Goal: Information Seeking & Learning: Stay updated

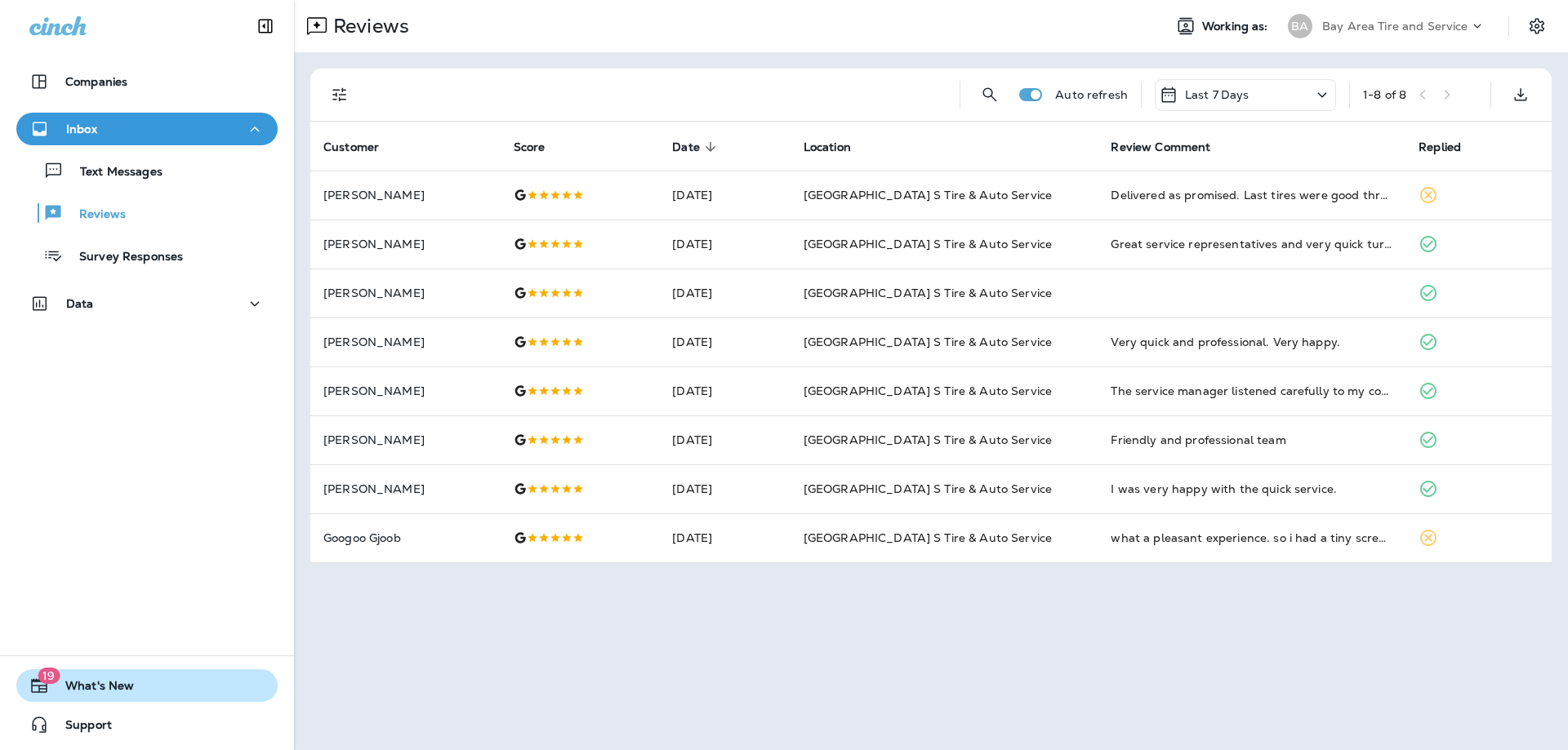
click at [41, 681] on span "19" at bounding box center [48, 676] width 22 height 16
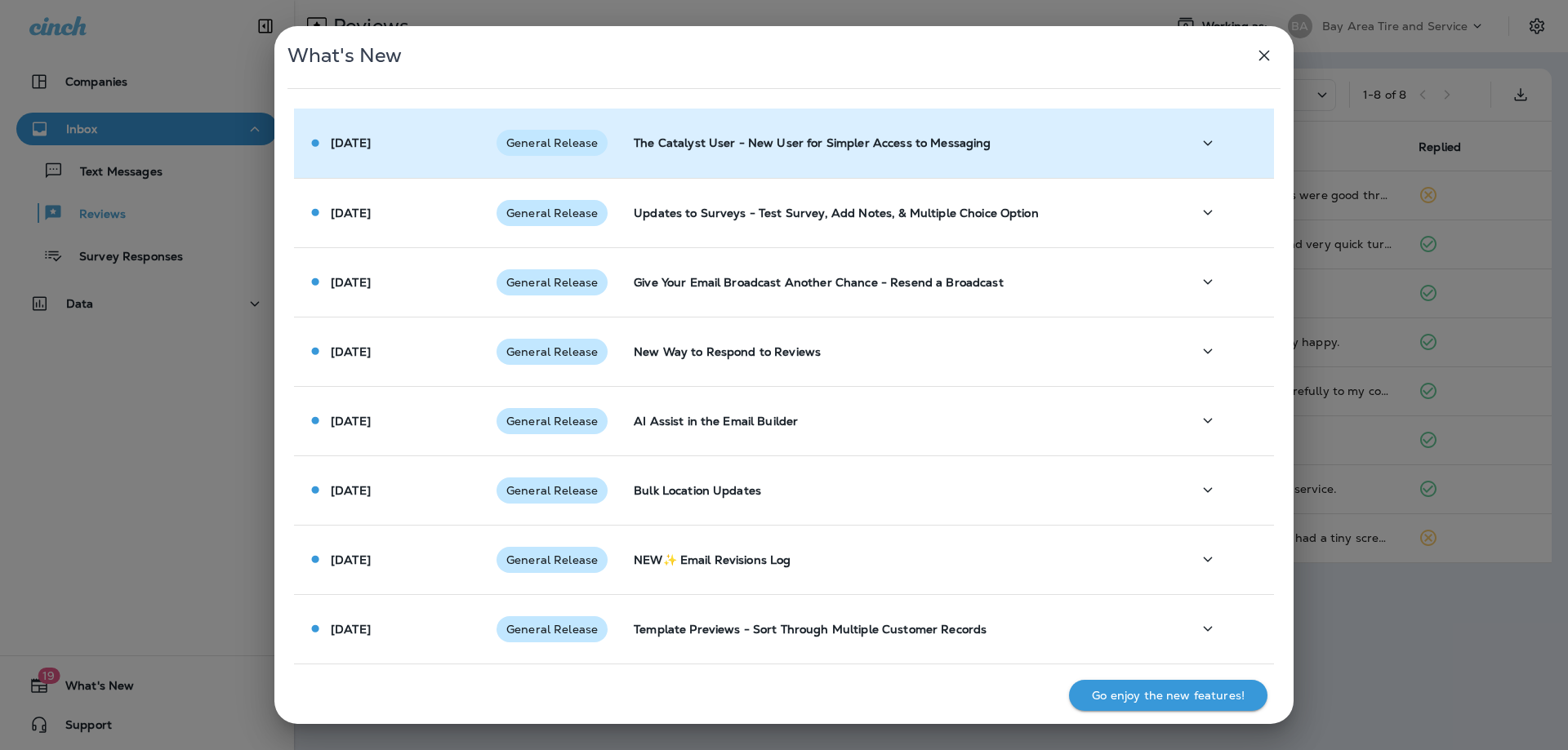
click at [776, 141] on p "The Catalyst User - New User for Simpler Access to Messaging" at bounding box center [900, 142] width 532 height 13
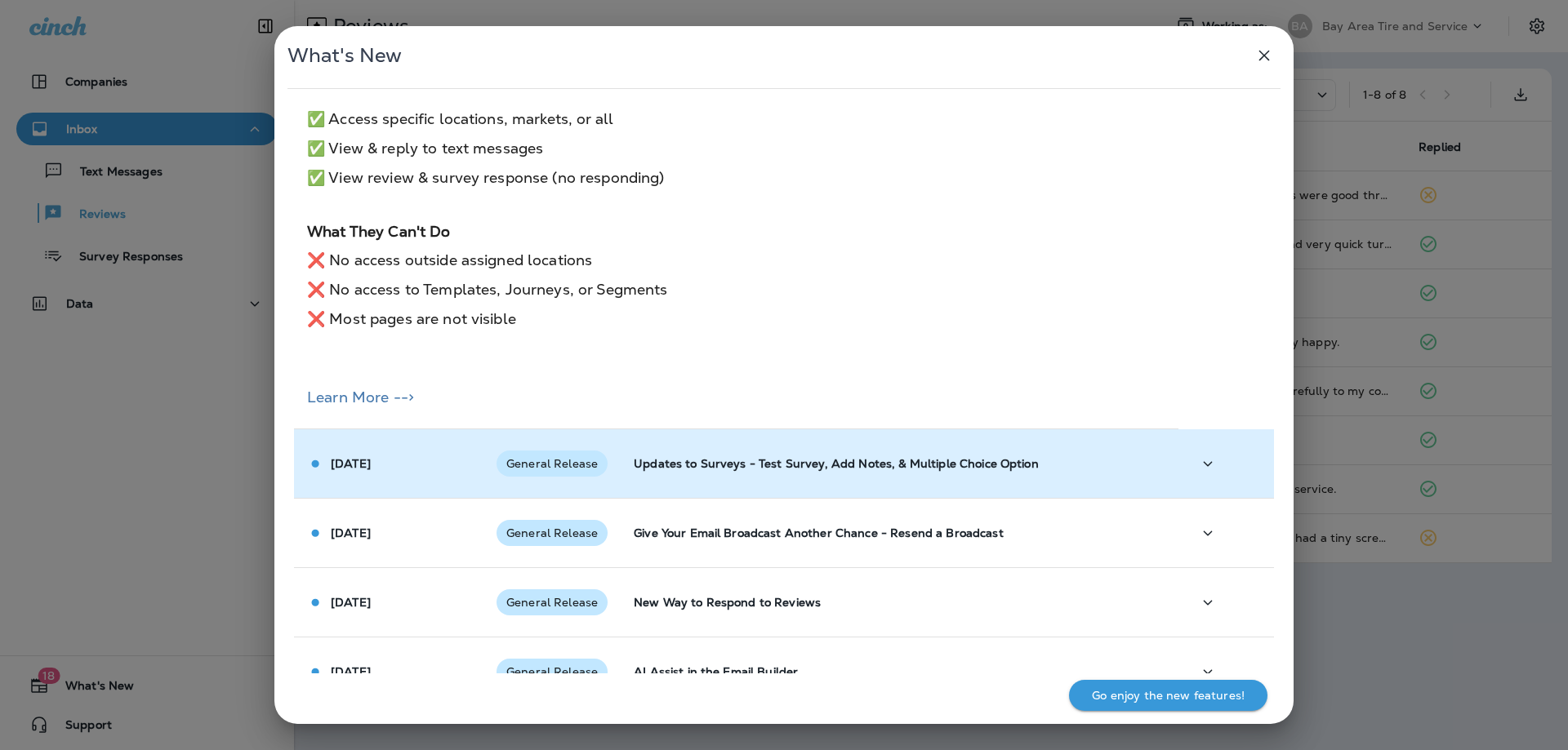
scroll to position [408, 0]
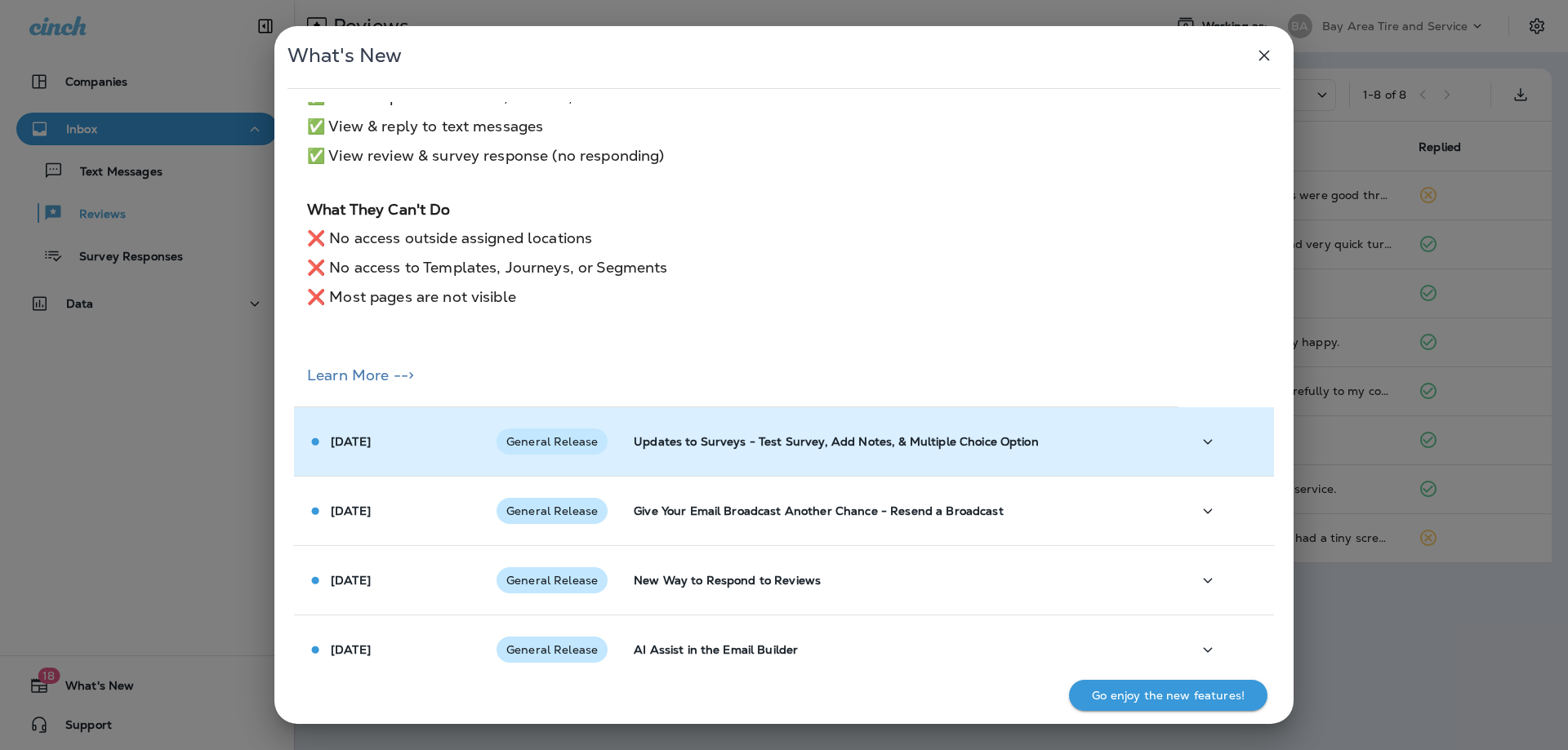
click at [585, 446] on span "General Release" at bounding box center [551, 441] width 111 height 13
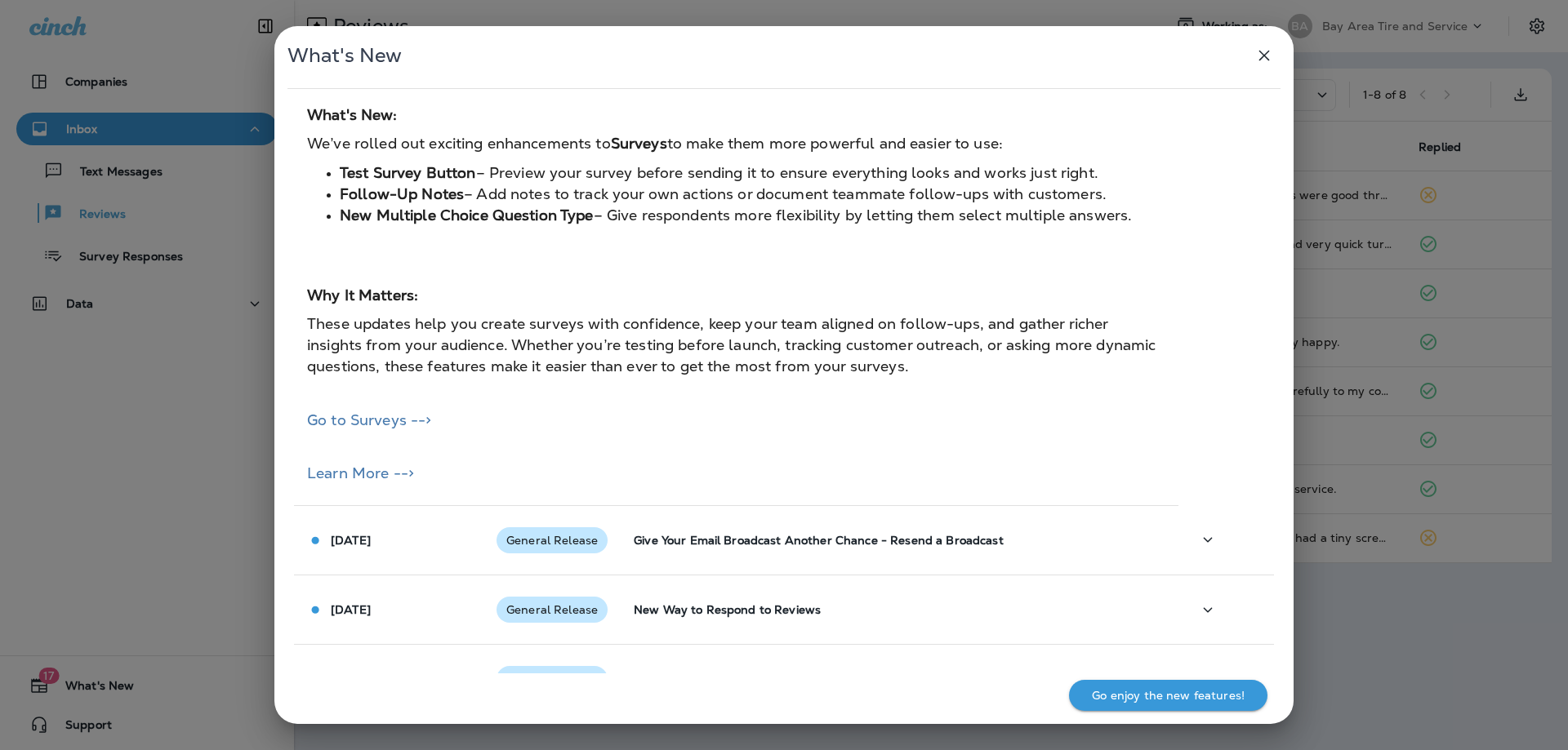
scroll to position [898, 0]
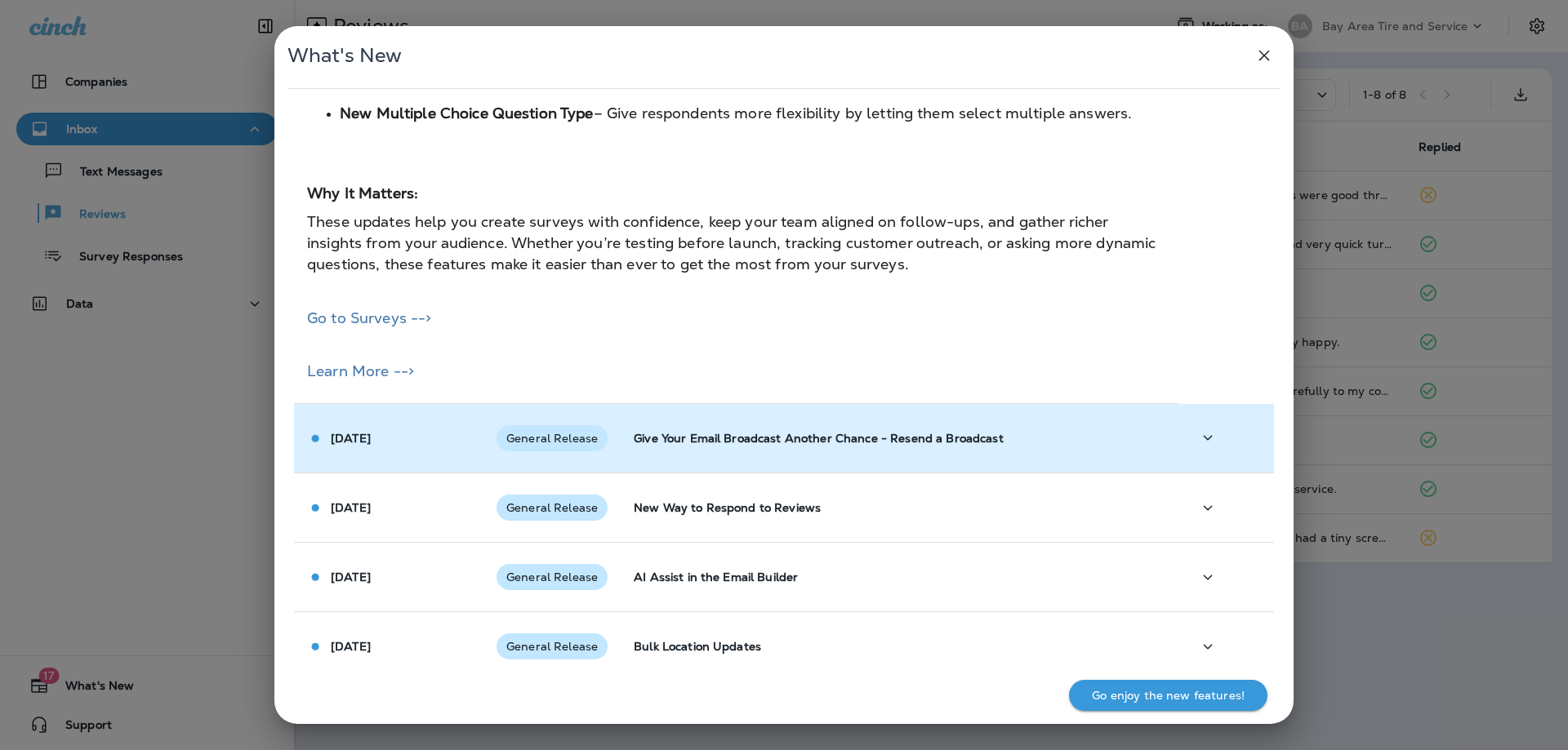
click at [543, 438] on span "General Release" at bounding box center [551, 438] width 111 height 13
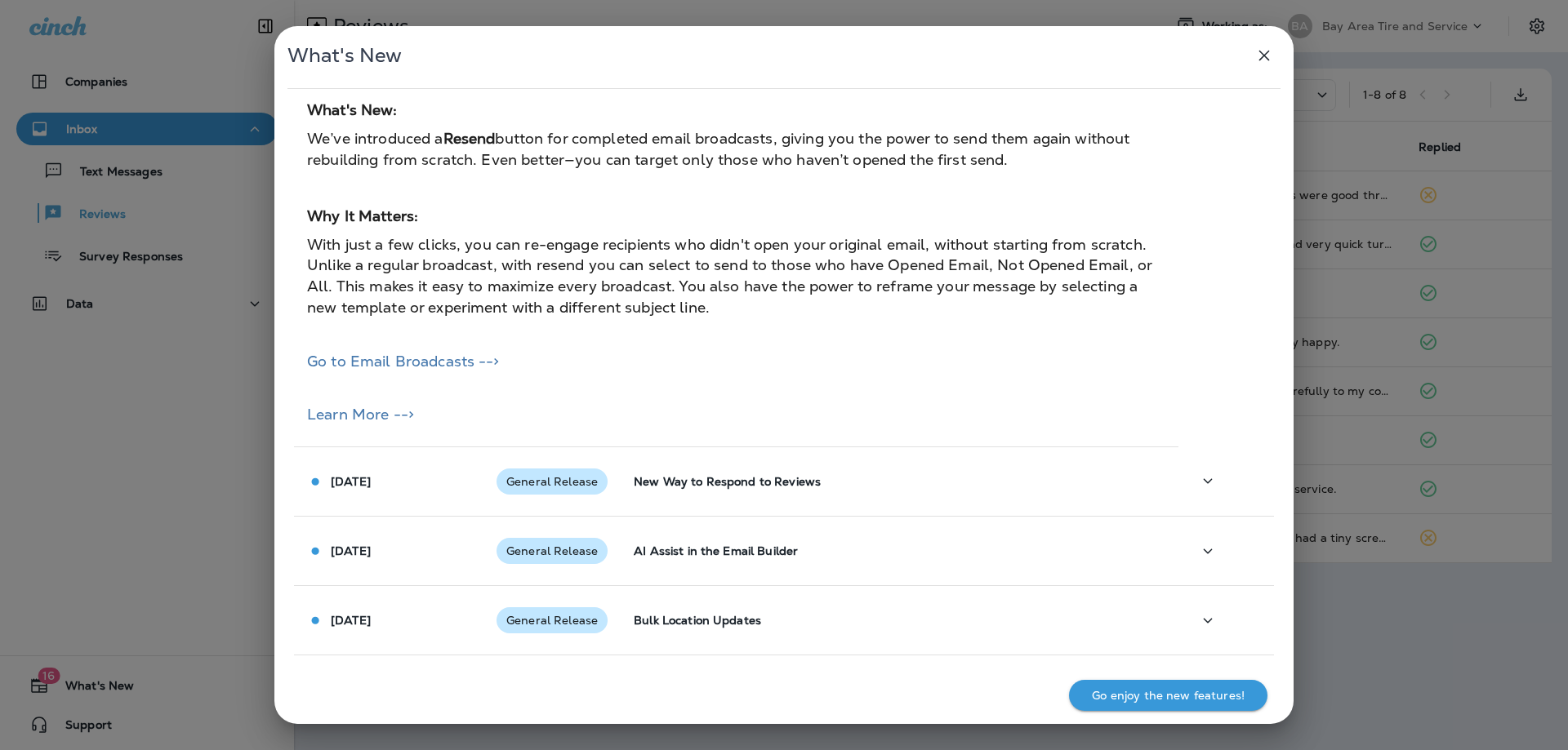
scroll to position [1306, 0]
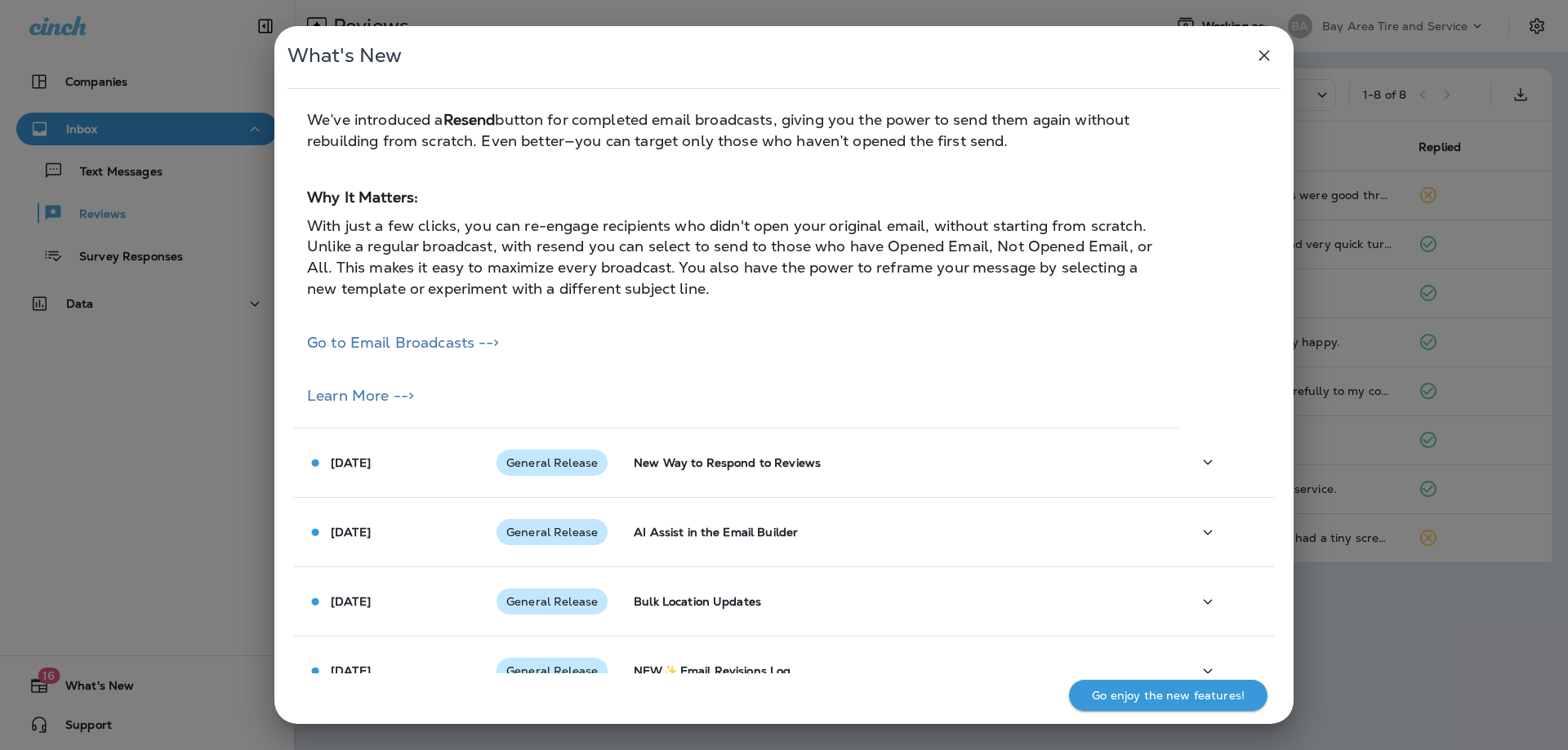
click at [566, 466] on span "General Release" at bounding box center [551, 462] width 111 height 13
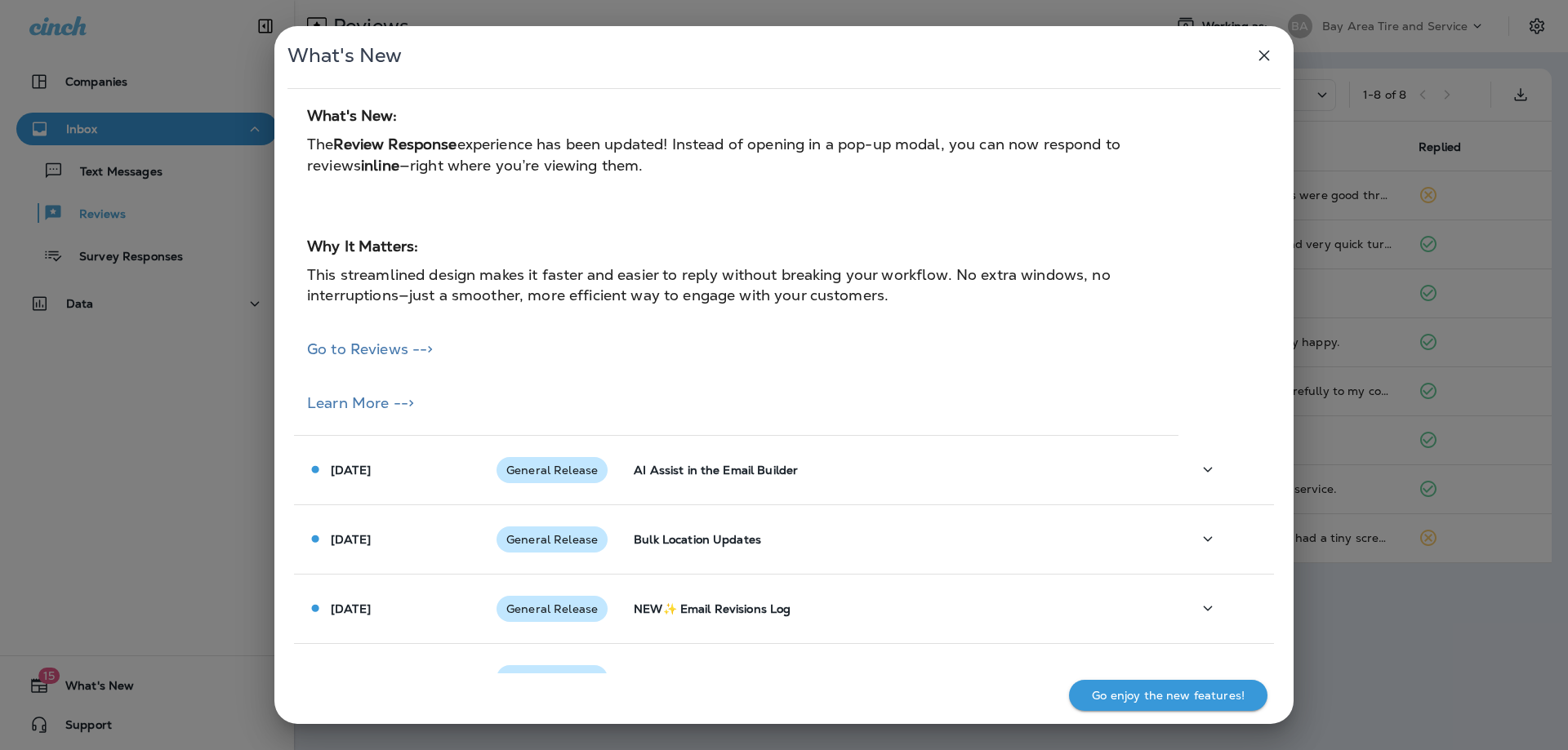
click at [566, 466] on span "General Release" at bounding box center [551, 470] width 111 height 13
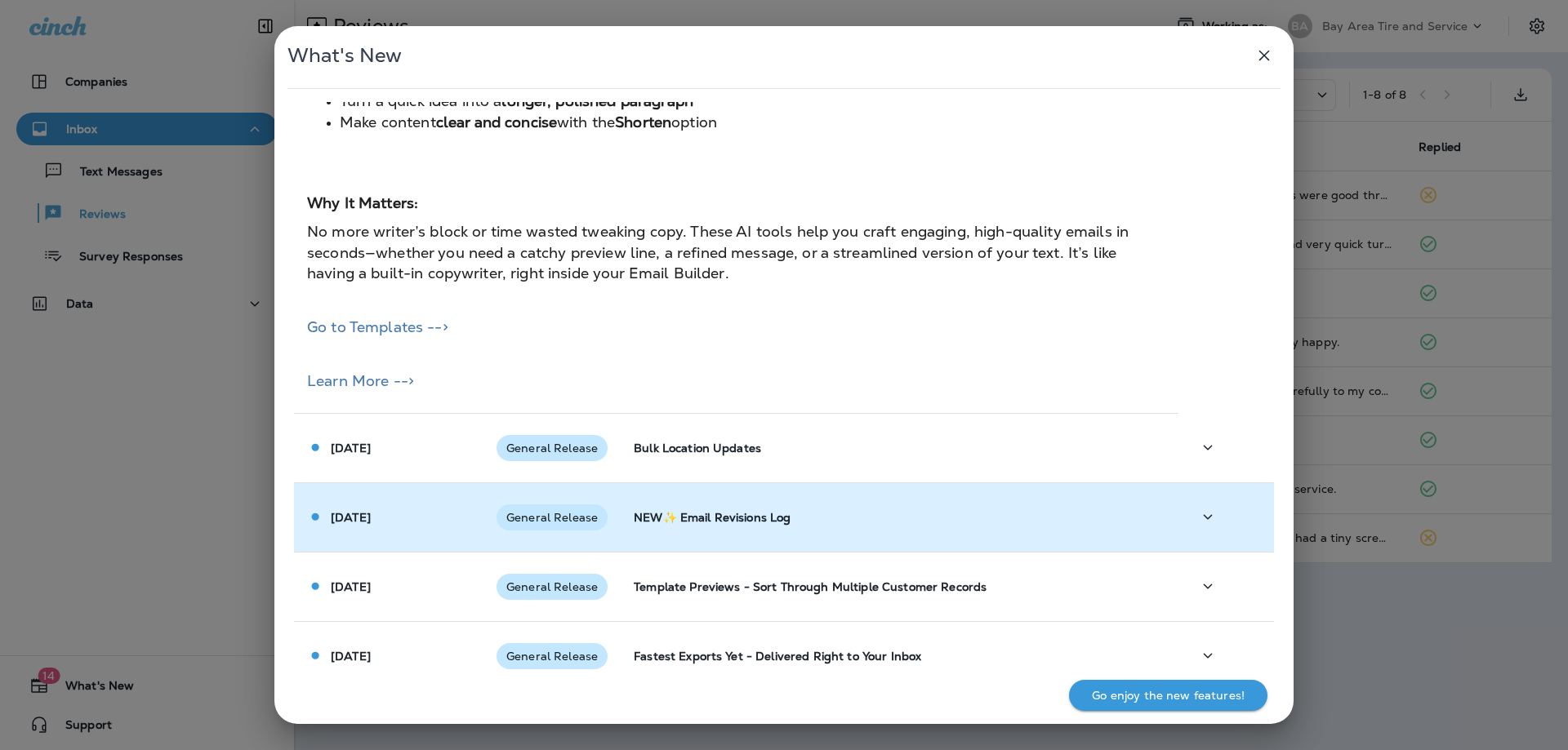
scroll to position [2286, 0]
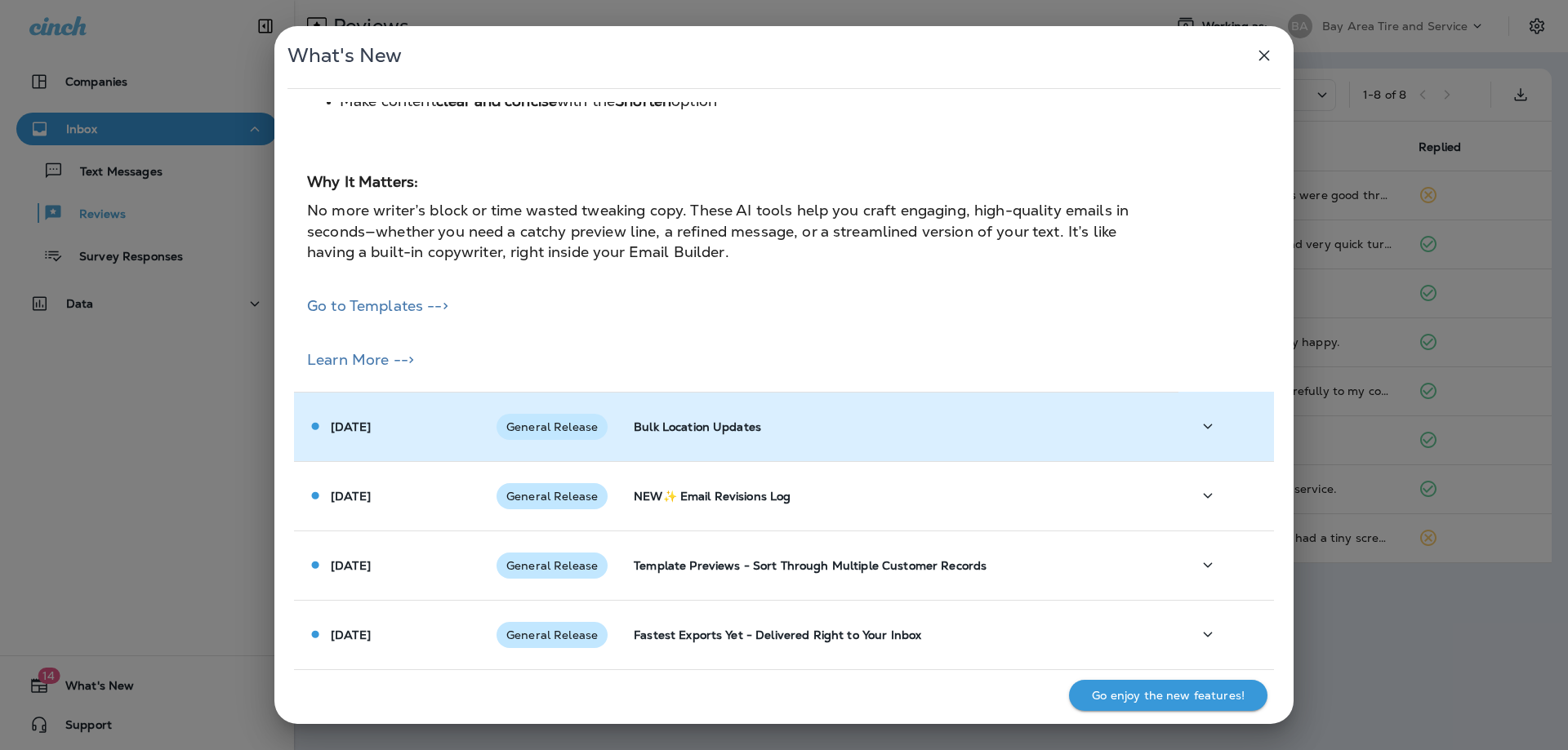
click at [557, 425] on span "General Release" at bounding box center [551, 427] width 111 height 13
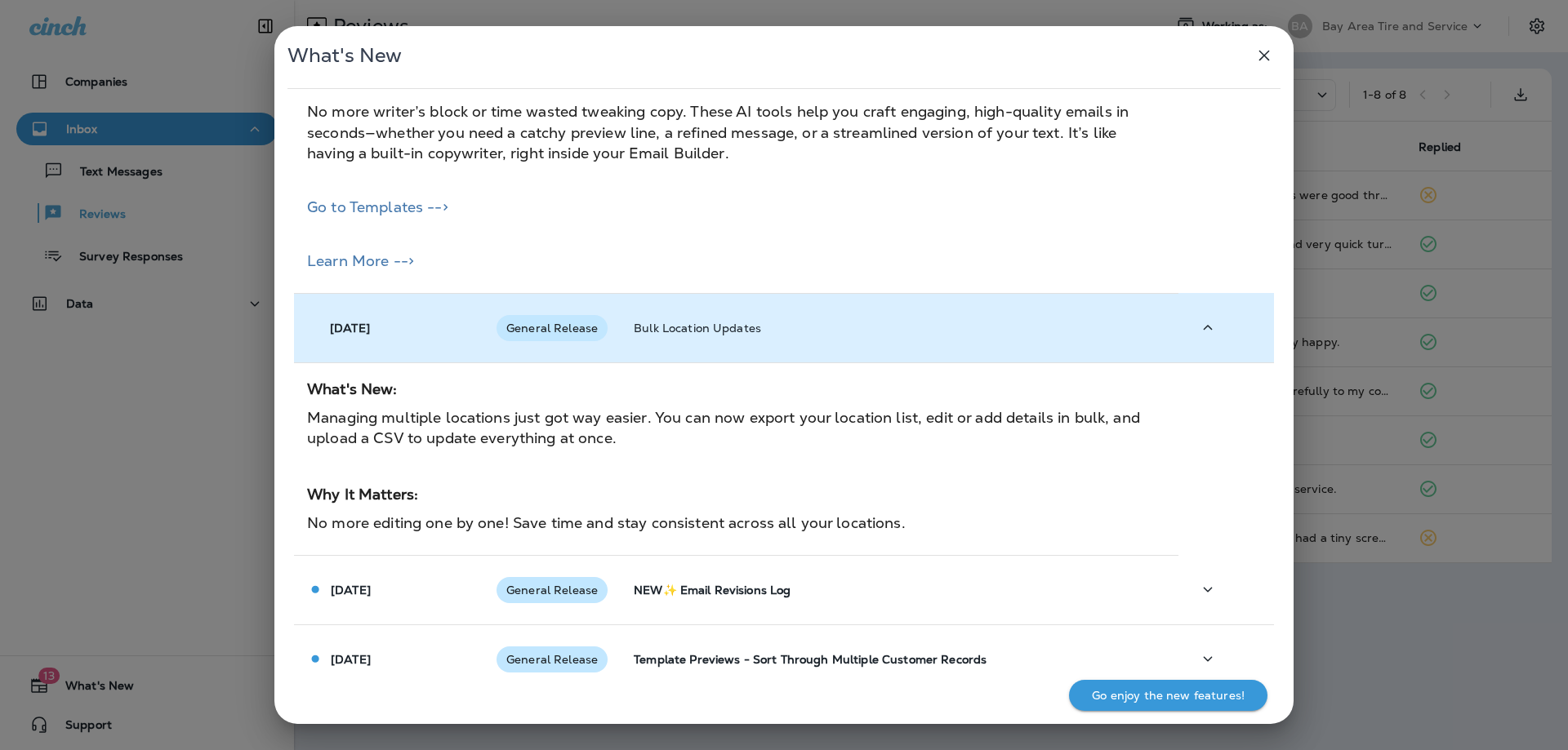
scroll to position [2613, 0]
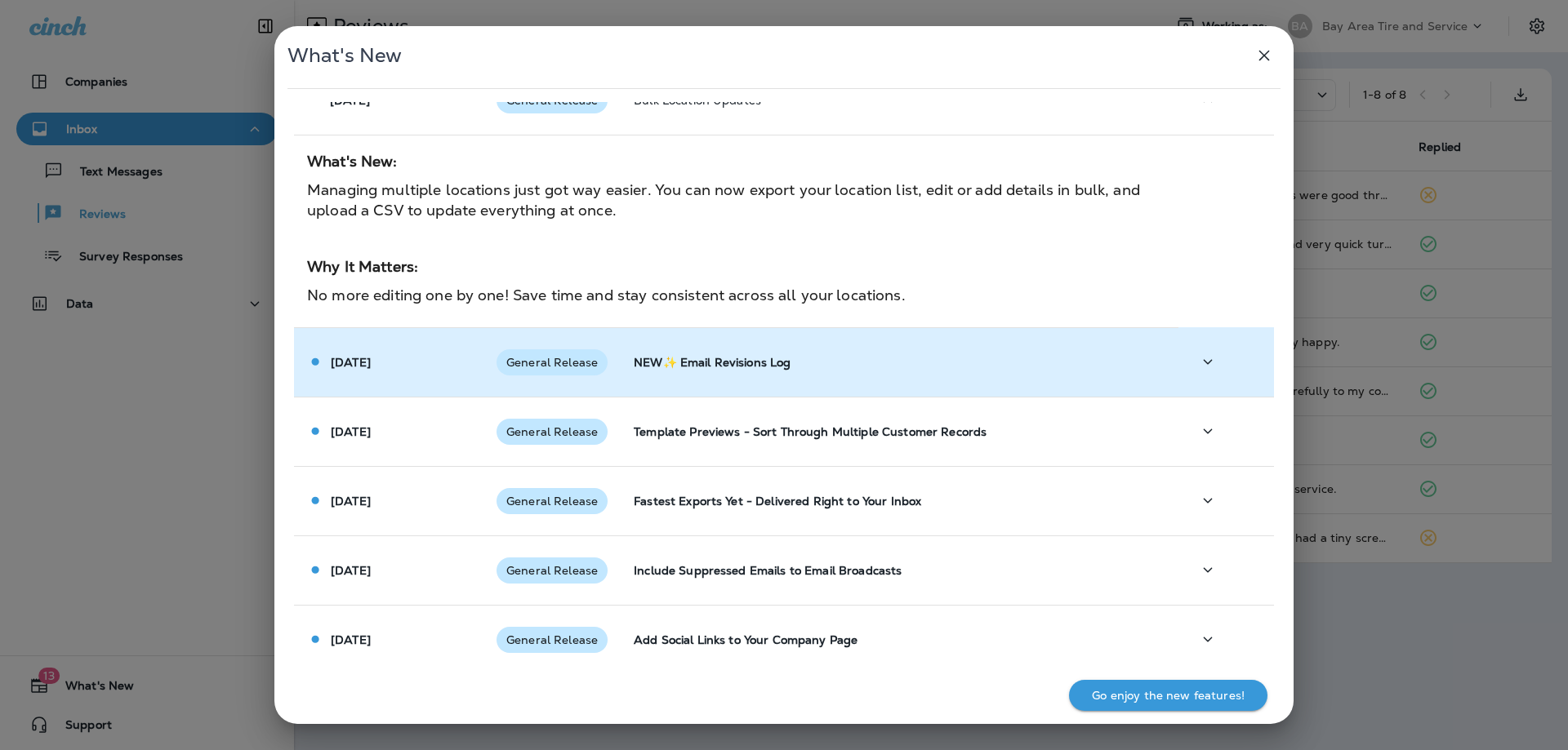
click at [554, 358] on span "General Release" at bounding box center [551, 362] width 111 height 13
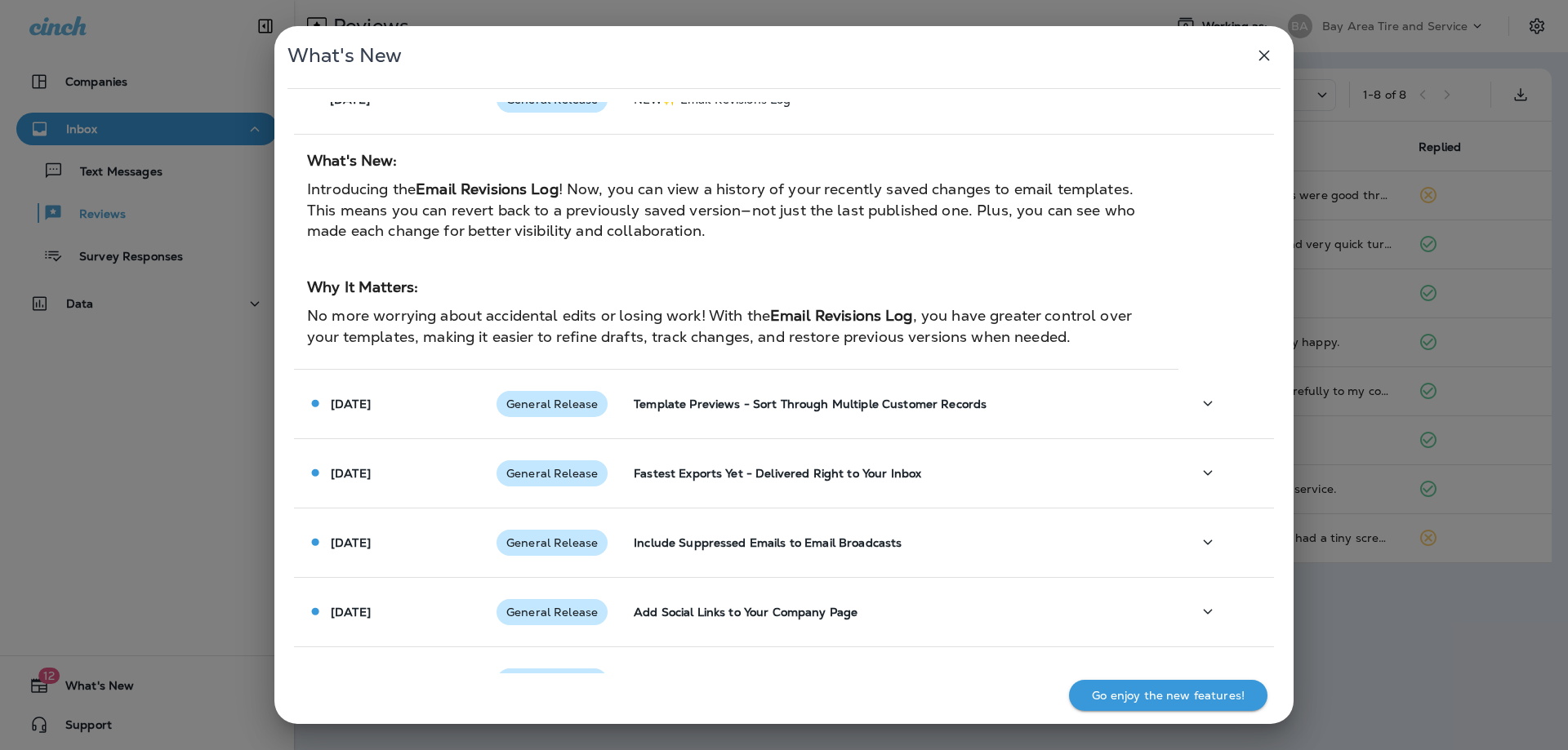
scroll to position [3021, 0]
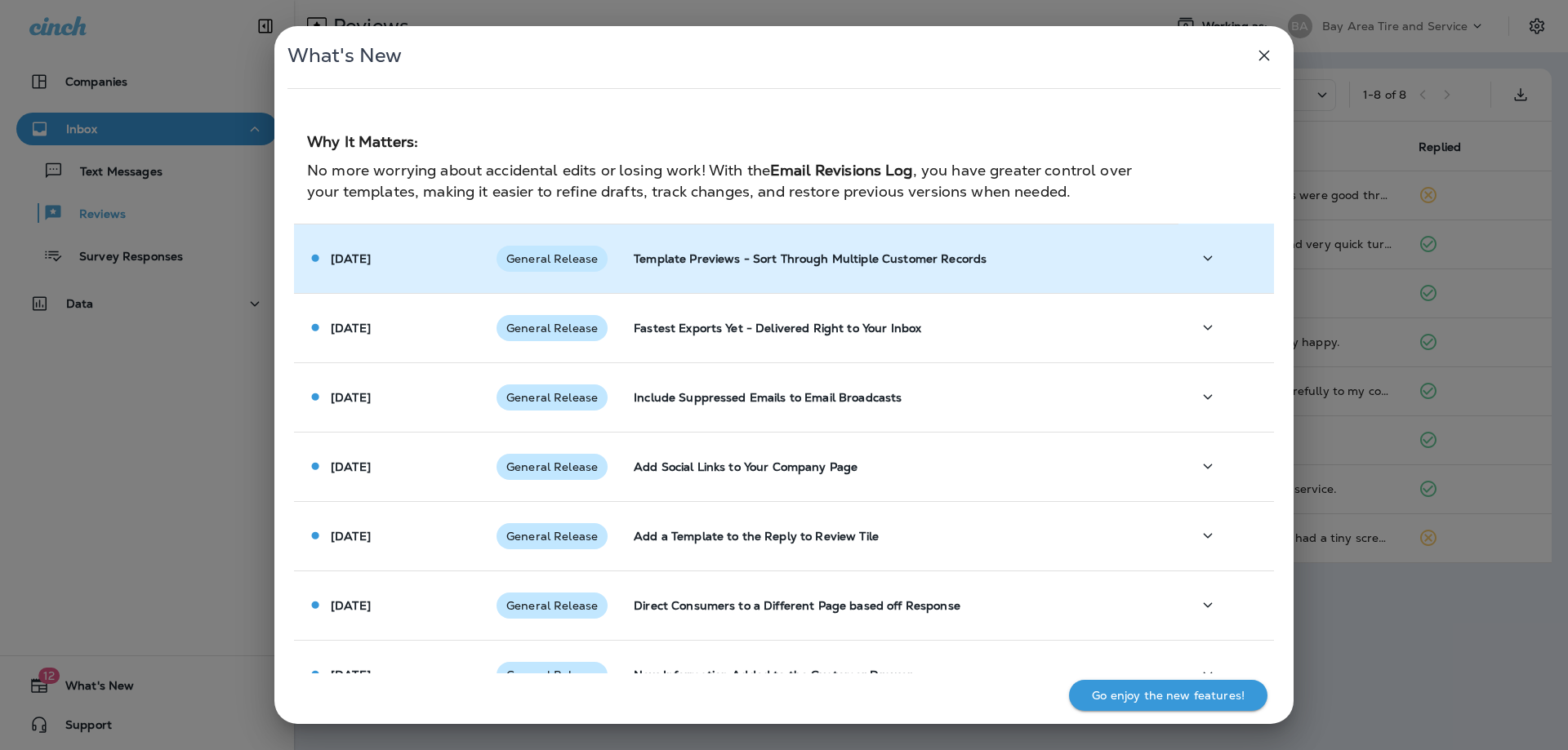
click at [548, 260] on span "General Release" at bounding box center [551, 258] width 111 height 13
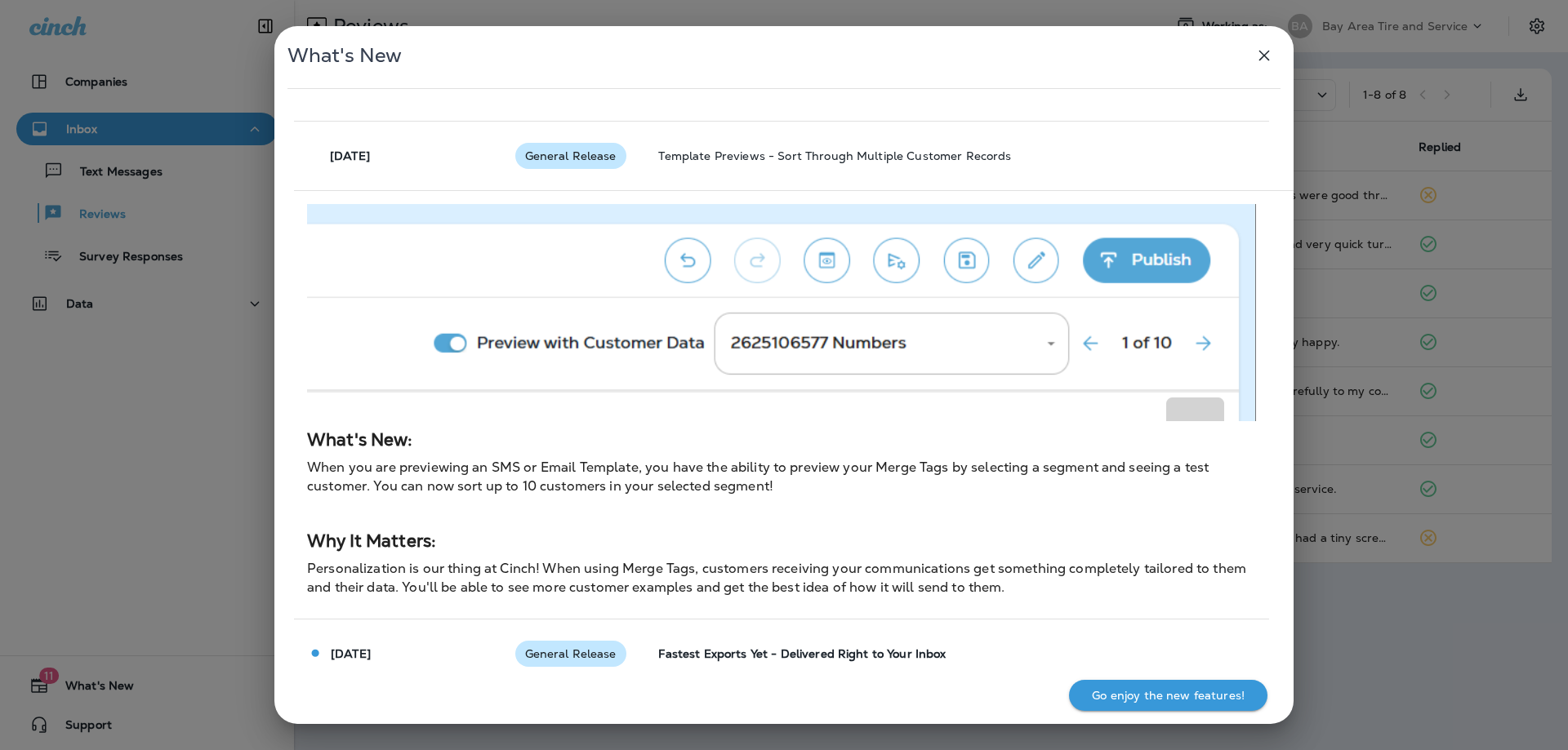
scroll to position [3429, 0]
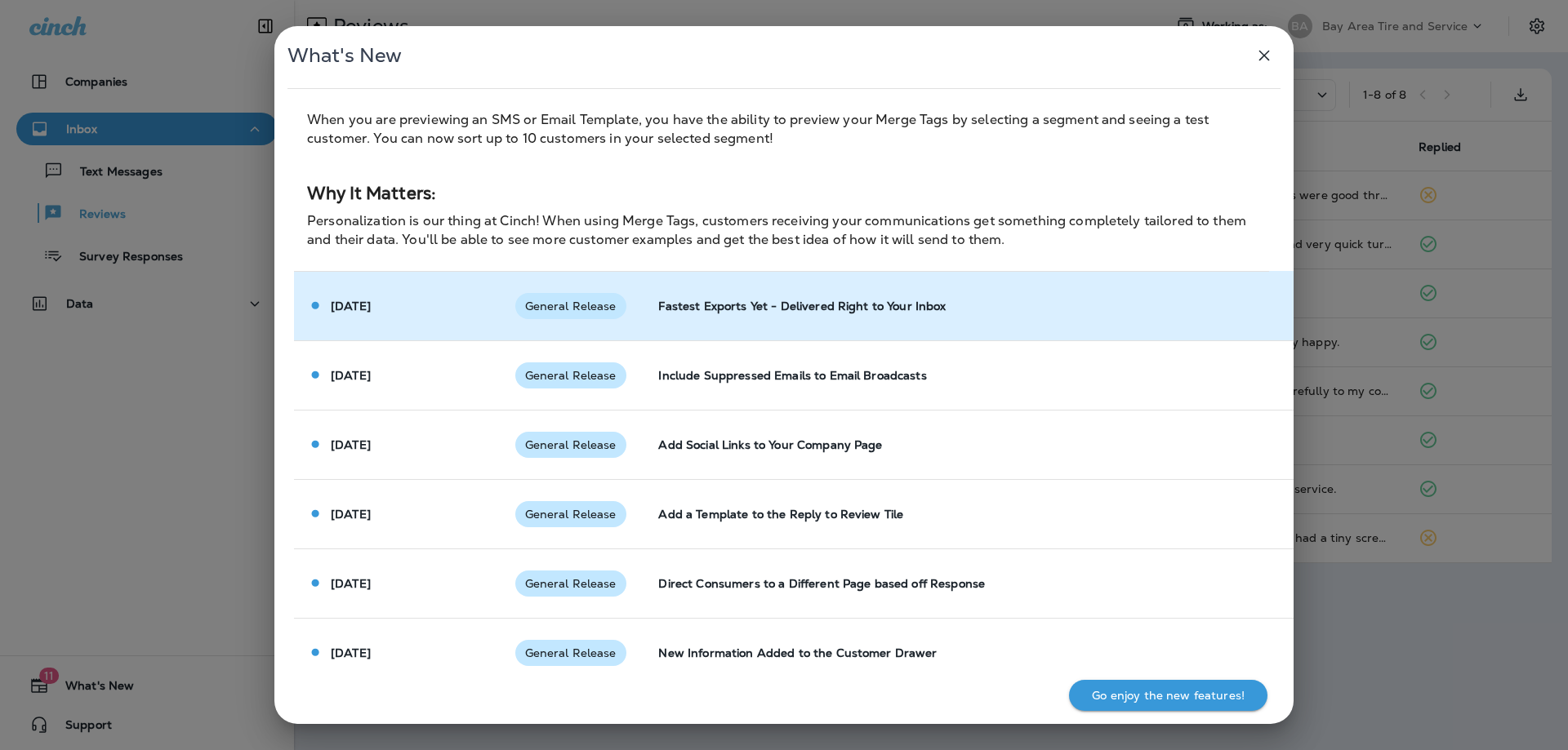
click at [566, 315] on div "General Release" at bounding box center [571, 306] width 111 height 26
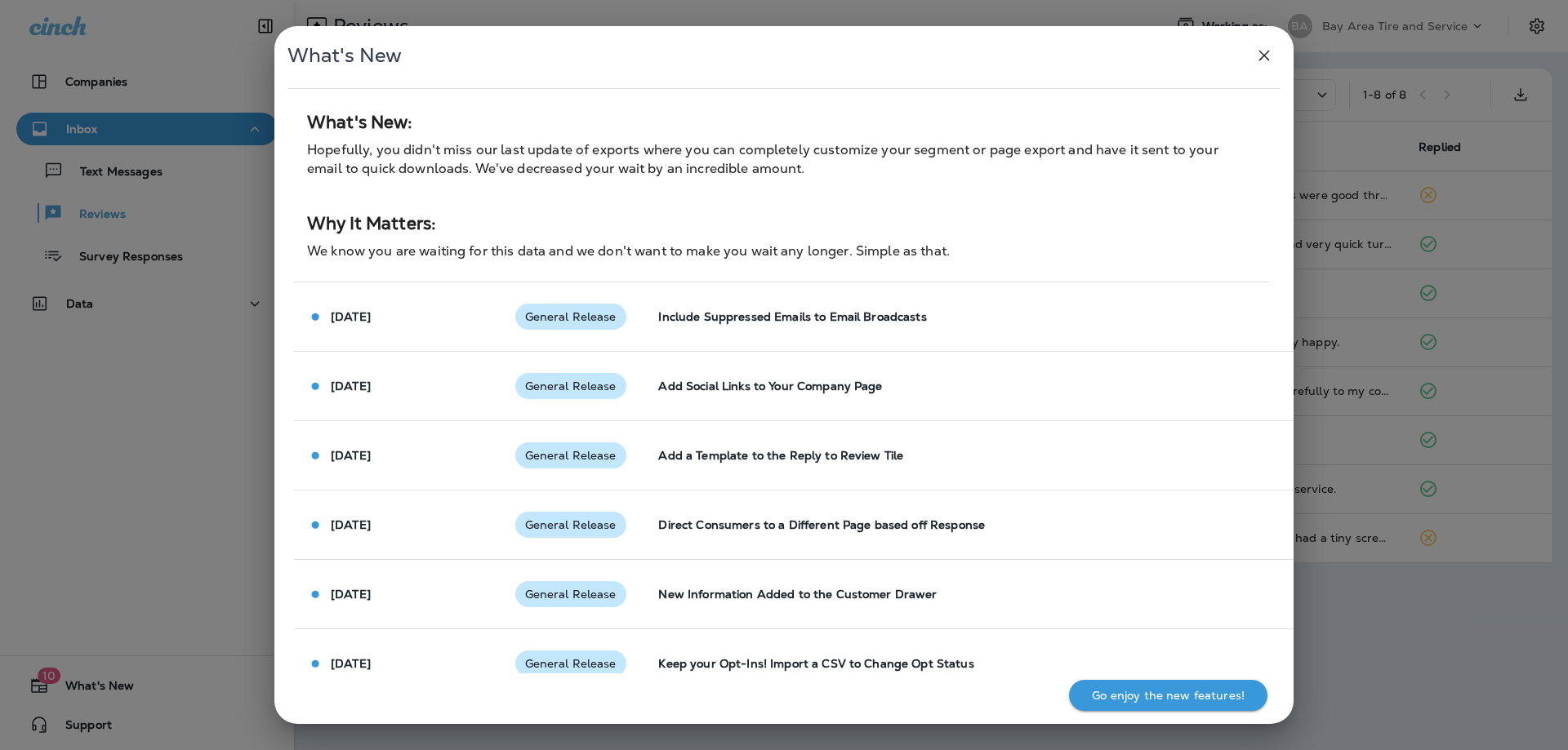
scroll to position [3675, 0]
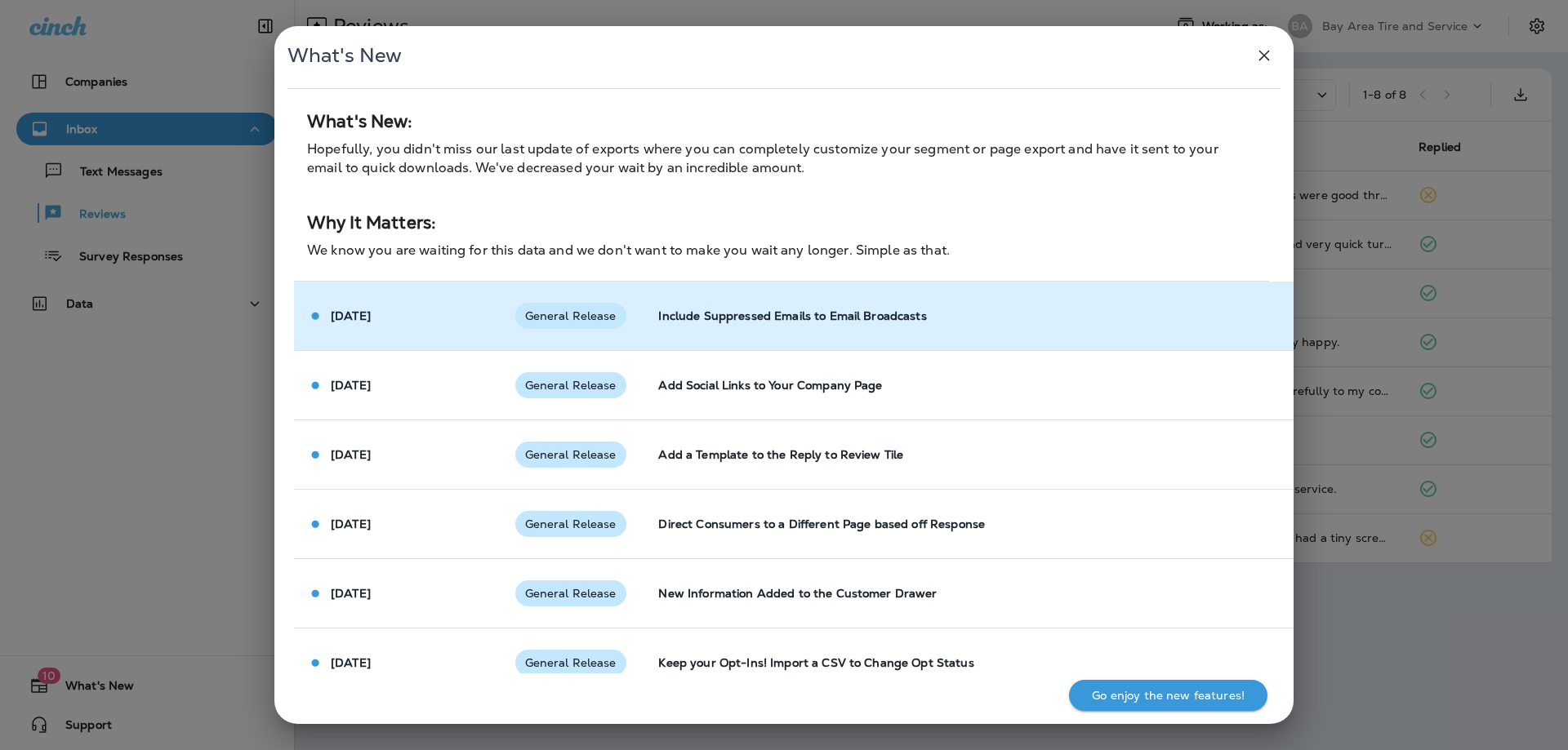
click at [560, 319] on span "General Release" at bounding box center [571, 316] width 111 height 13
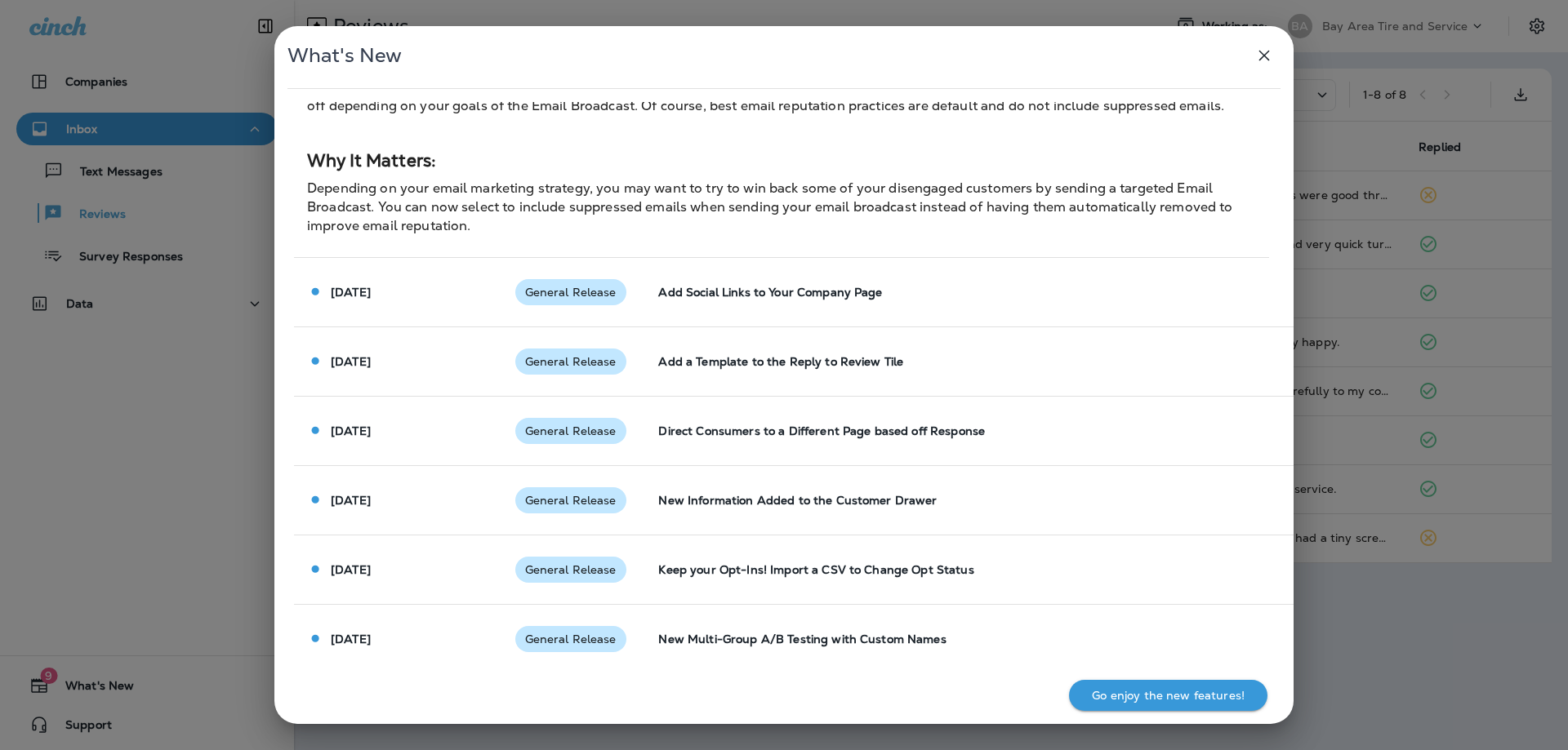
scroll to position [4001, 0]
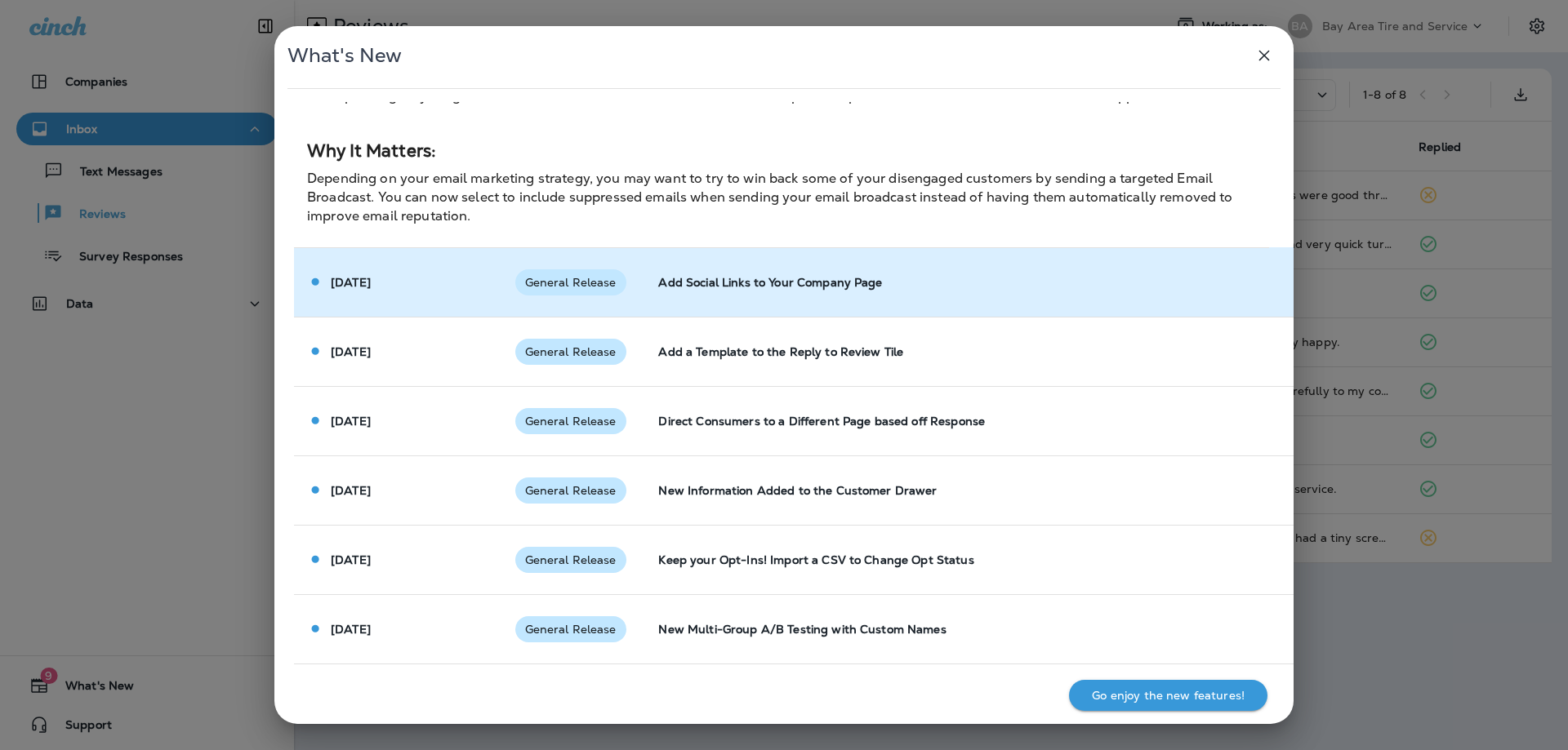
click at [562, 281] on span "General Release" at bounding box center [571, 282] width 111 height 13
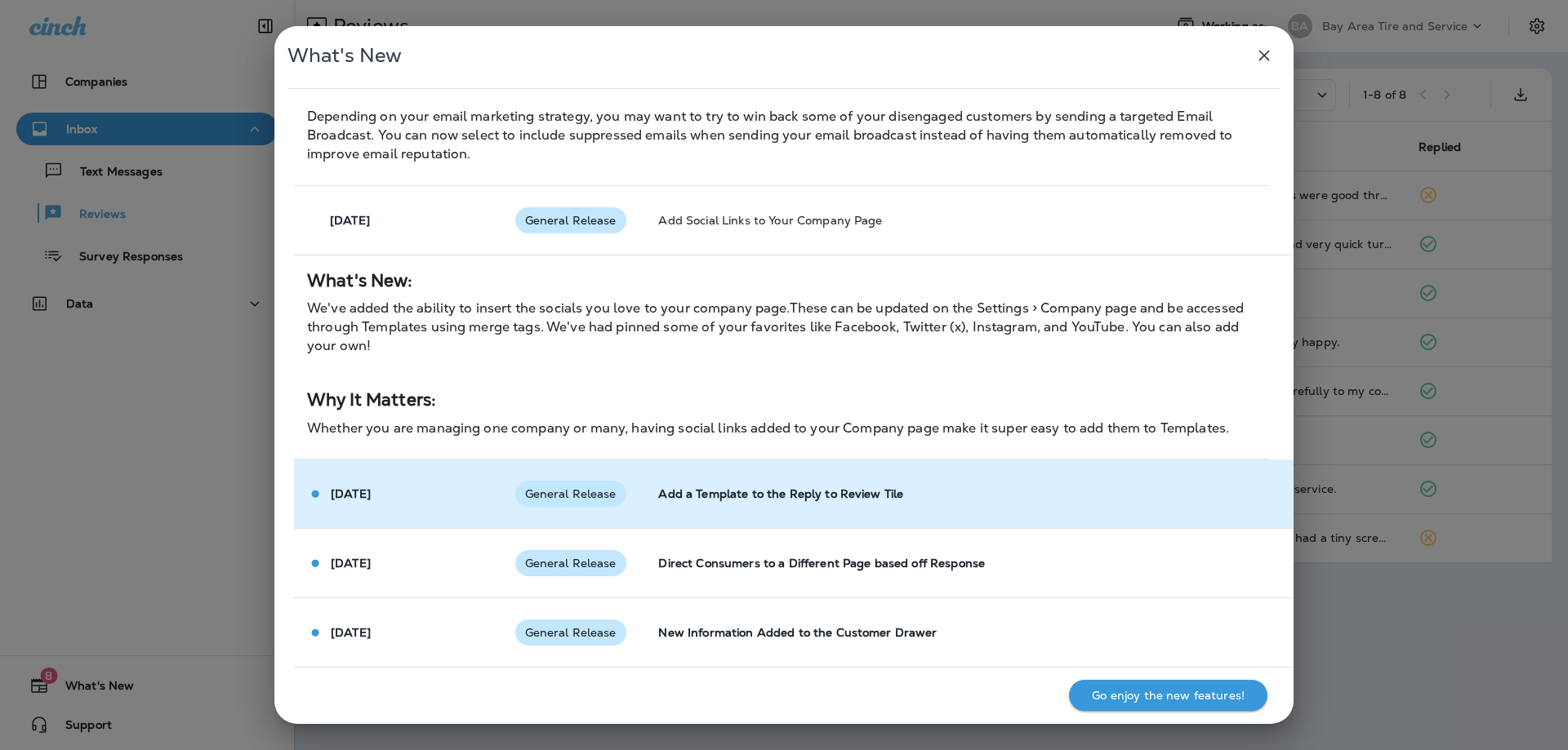
scroll to position [4165, 0]
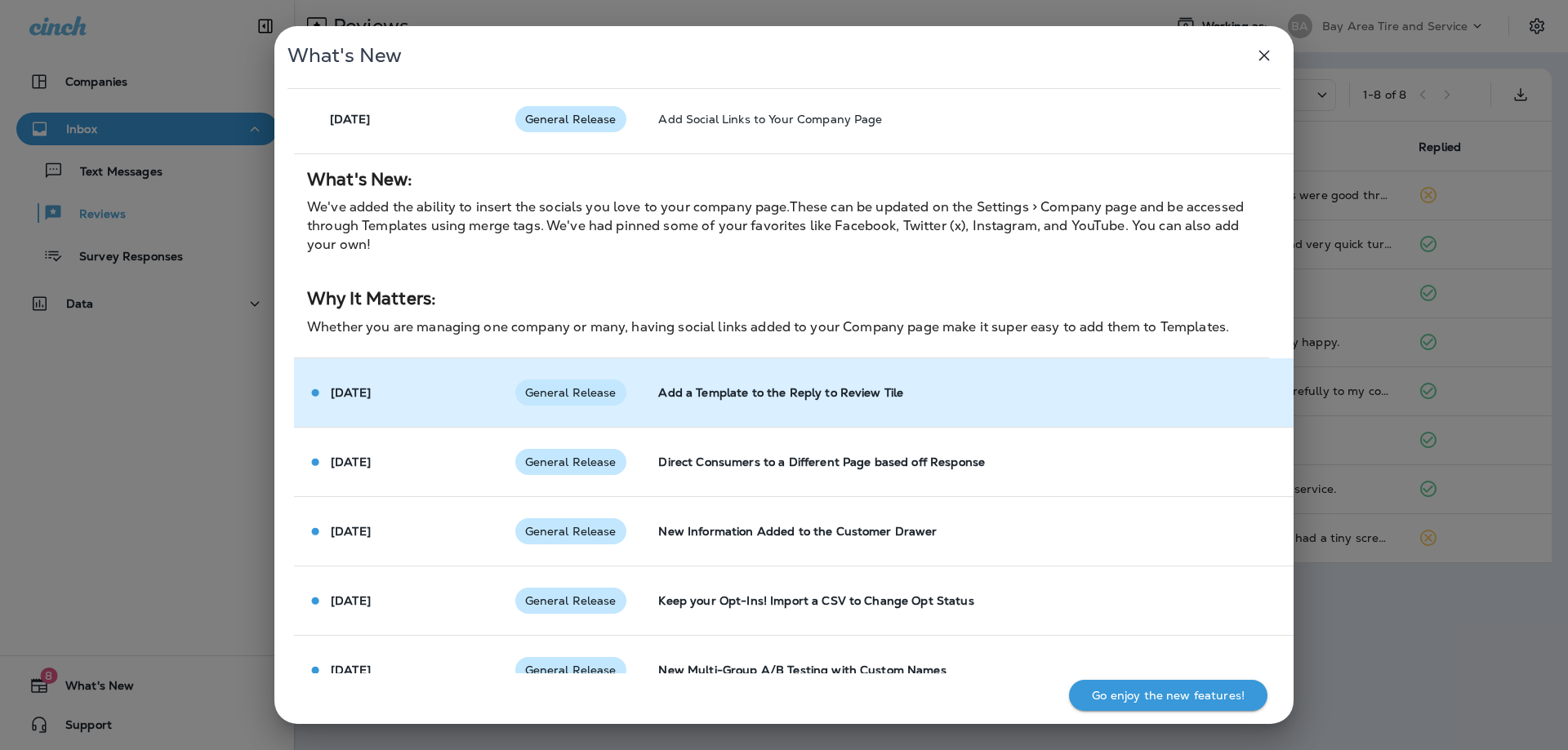
click at [594, 384] on div "General Release" at bounding box center [571, 393] width 111 height 26
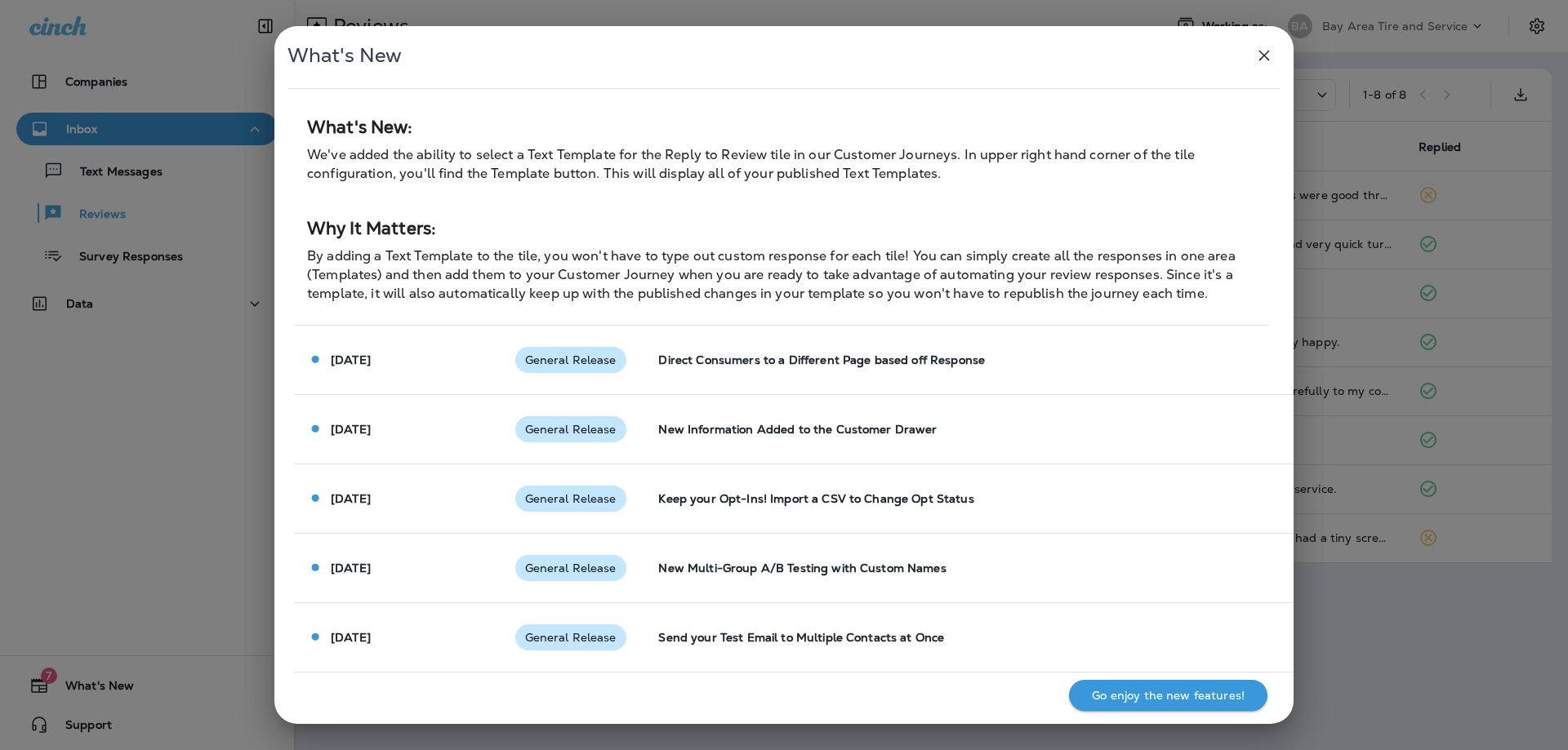
scroll to position [4491, 0]
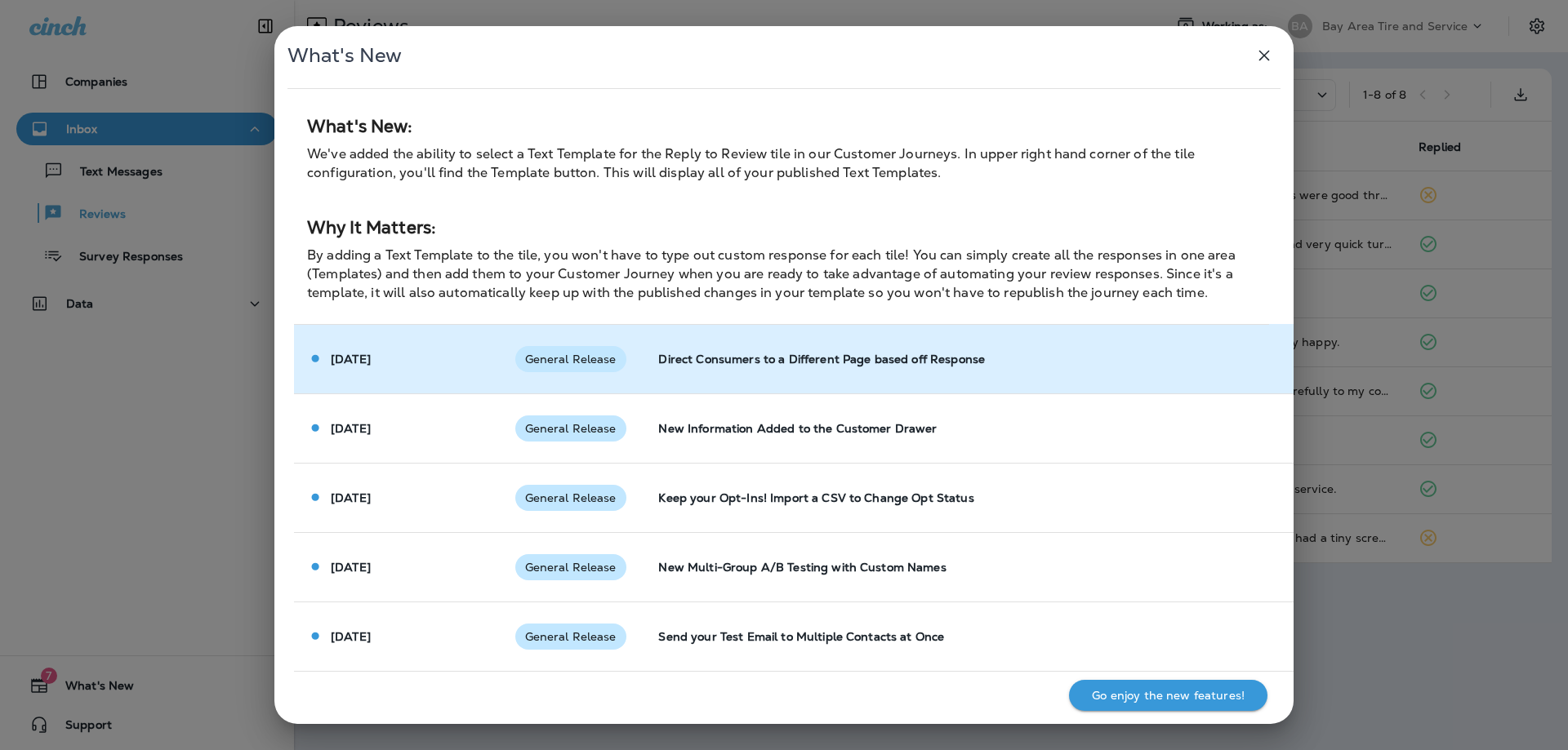
click at [574, 361] on span "General Release" at bounding box center [571, 359] width 111 height 13
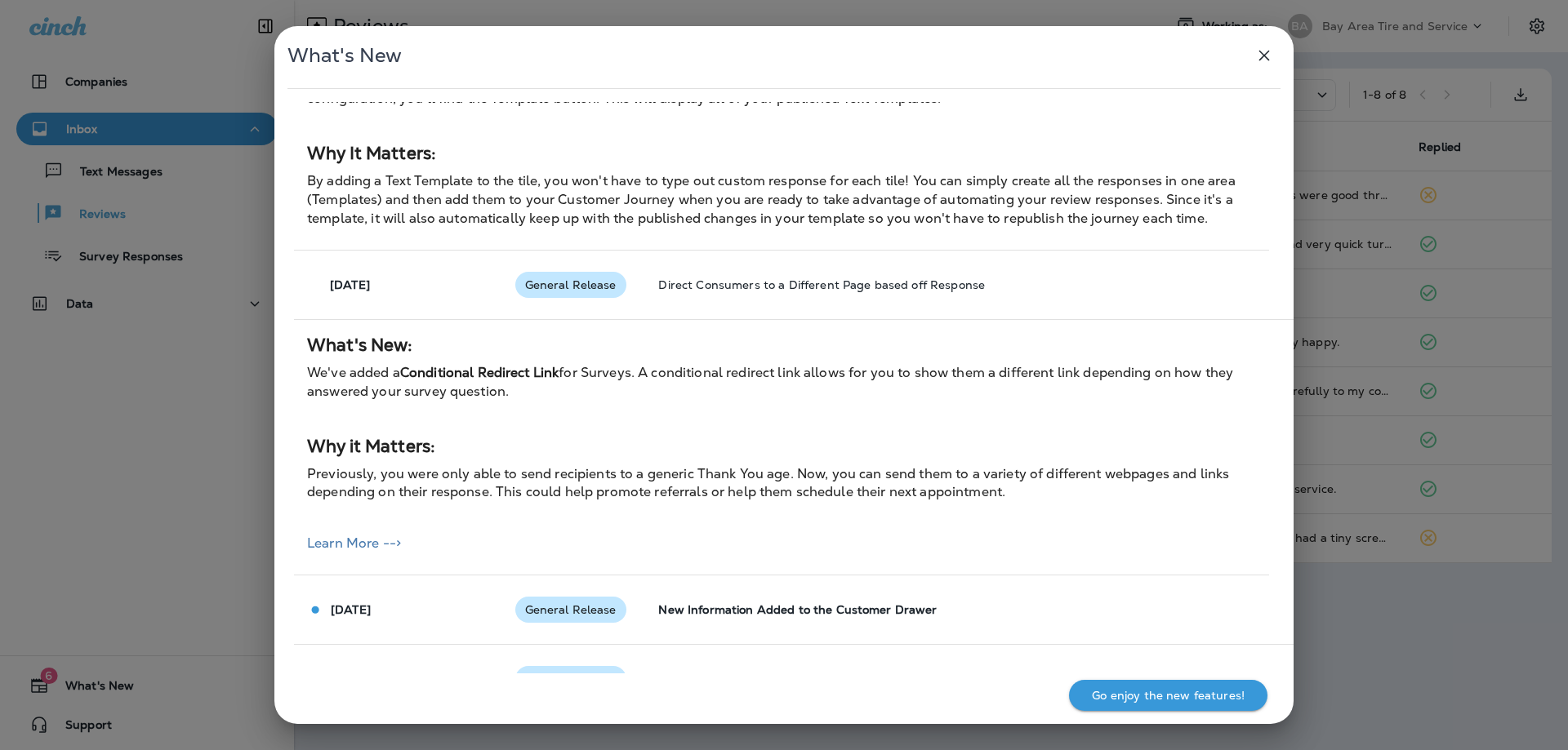
scroll to position [4817, 0]
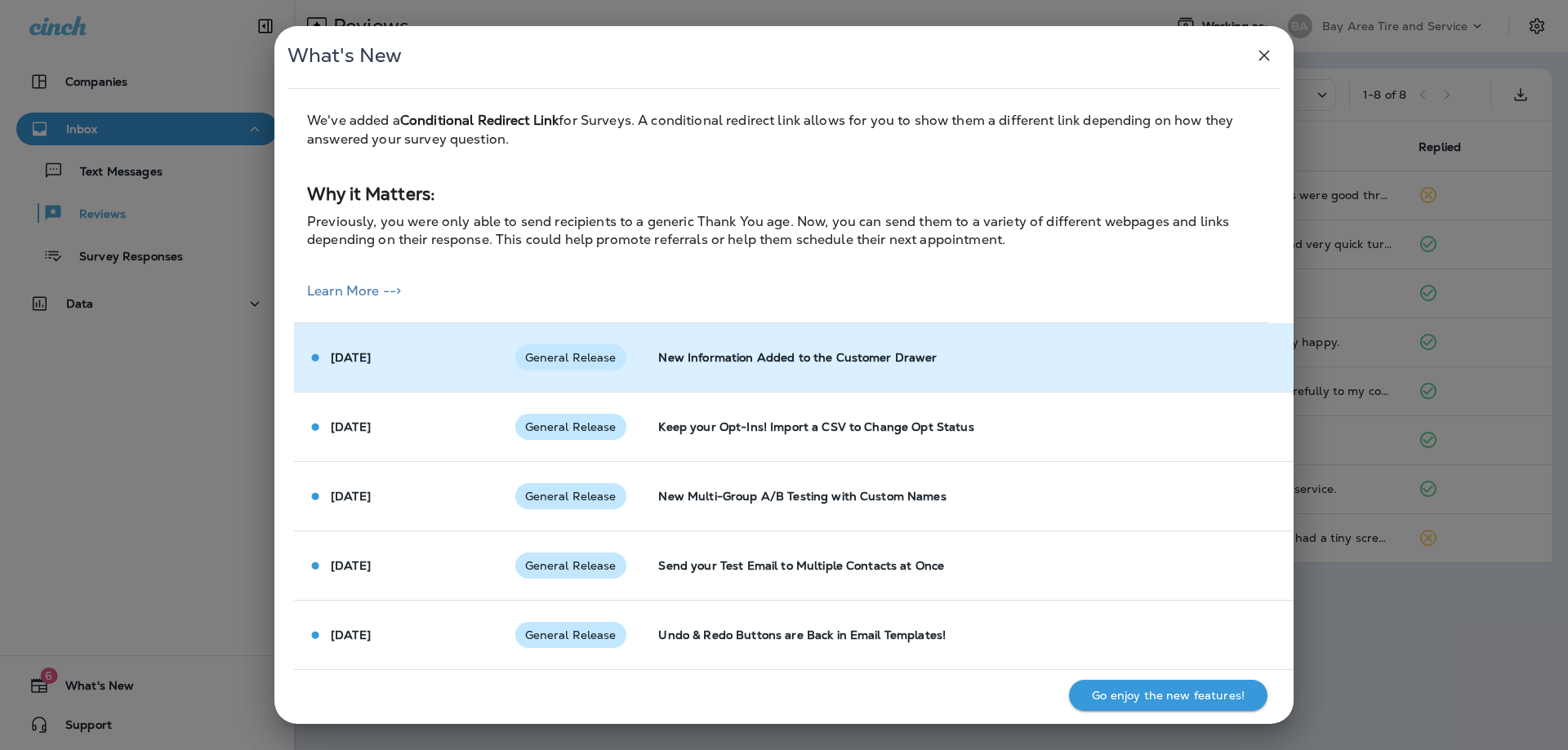
click at [566, 360] on span "General Release" at bounding box center [571, 357] width 111 height 13
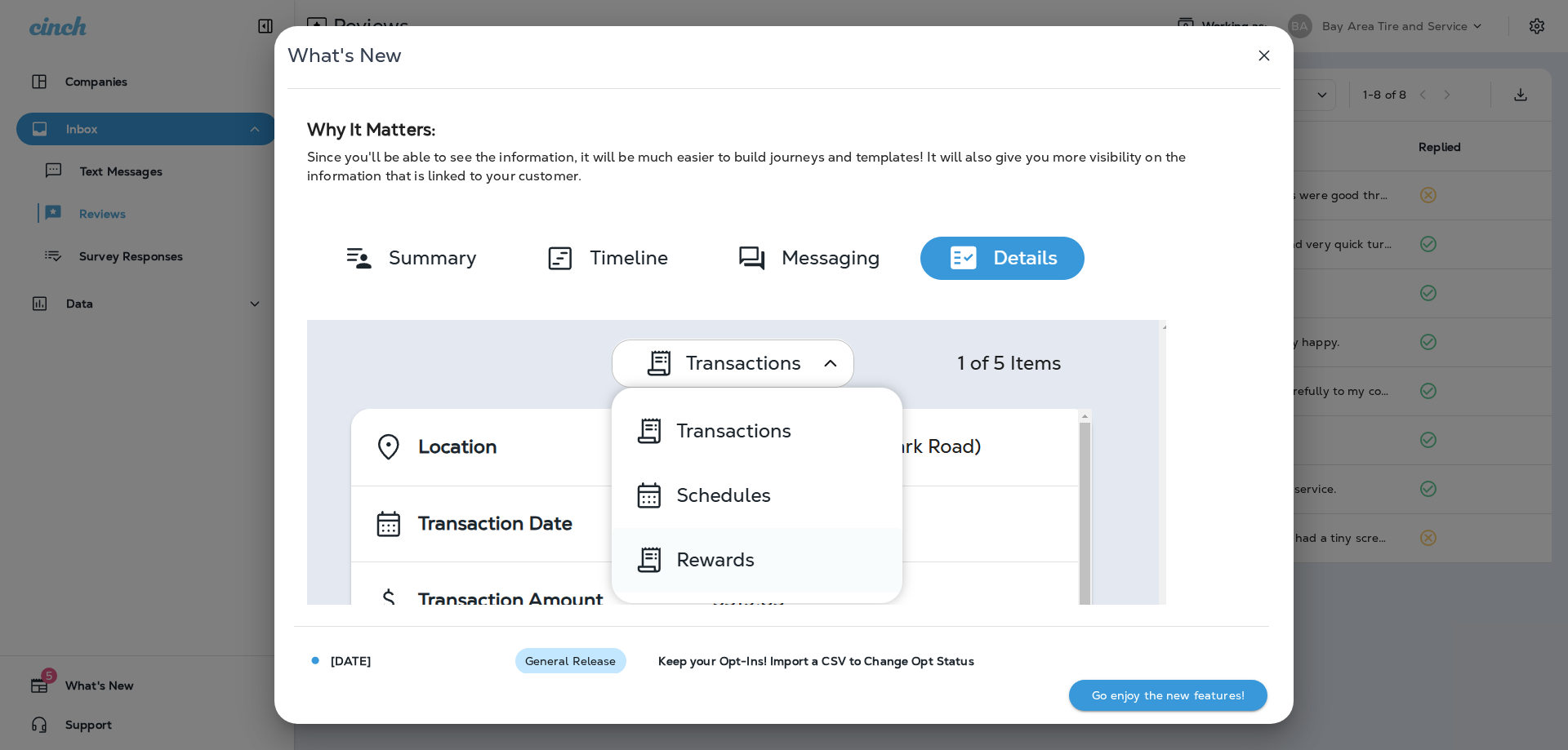
scroll to position [5471, 0]
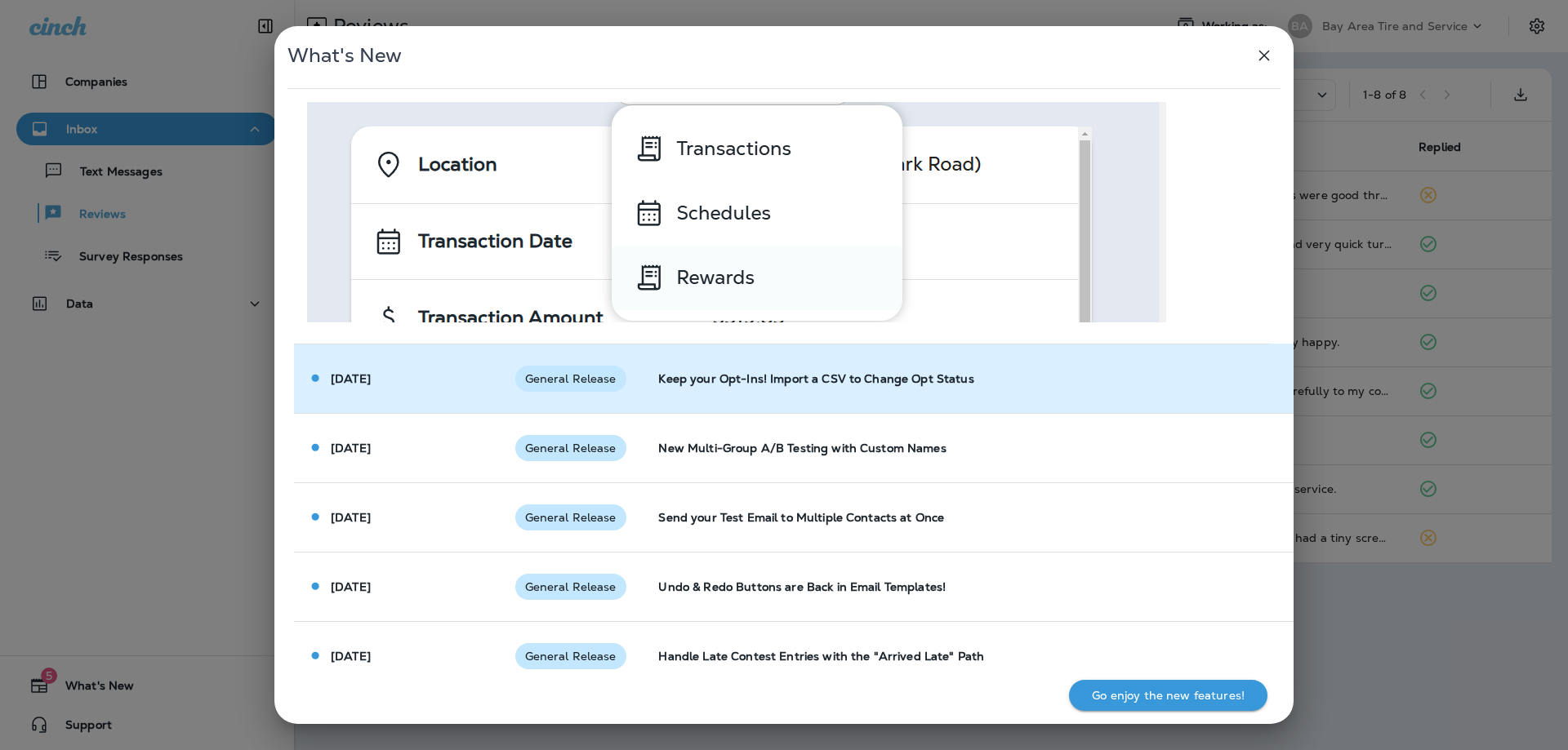
click at [564, 384] on span "General Release" at bounding box center [571, 378] width 111 height 13
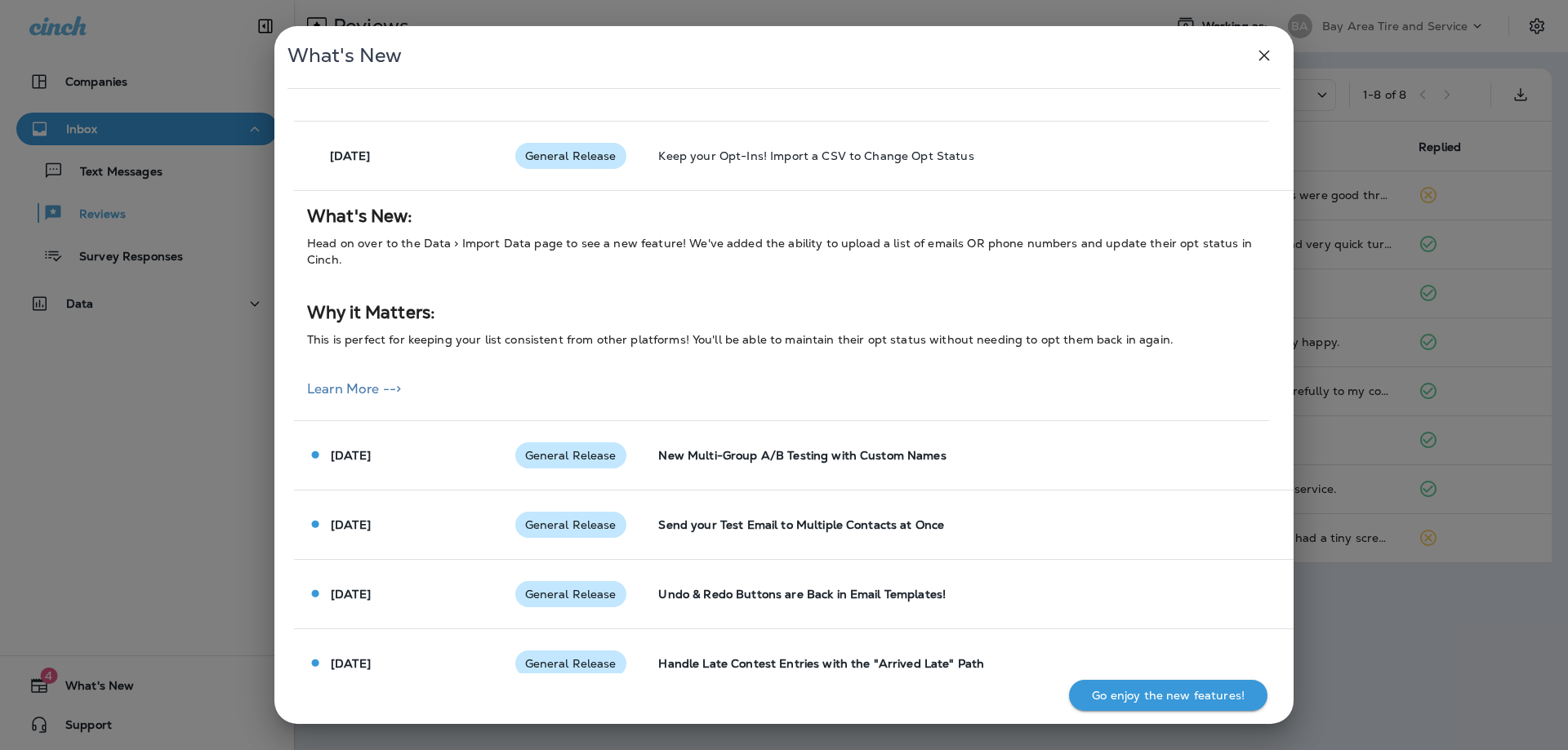
scroll to position [5716, 0]
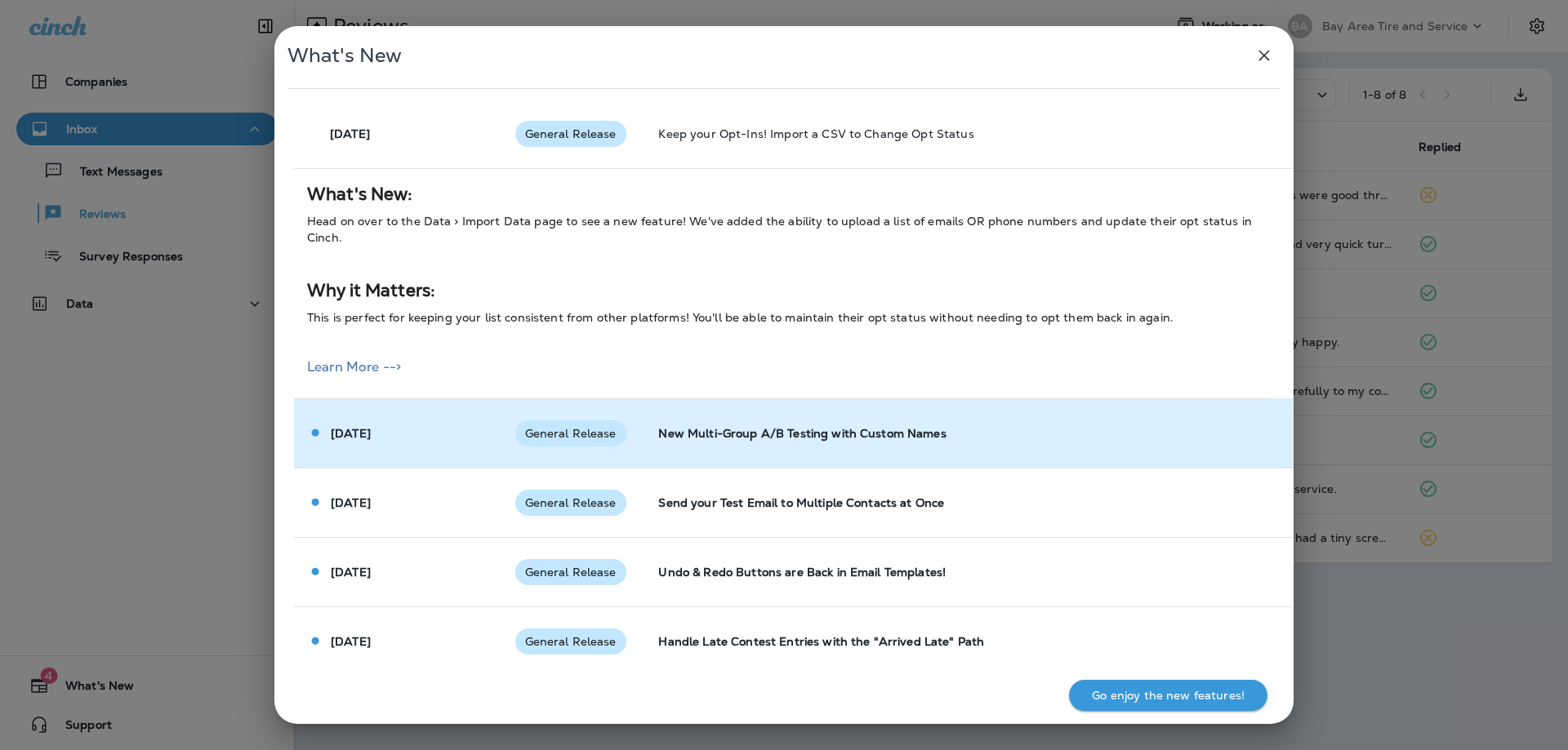
click at [570, 444] on div "General Release" at bounding box center [571, 433] width 111 height 26
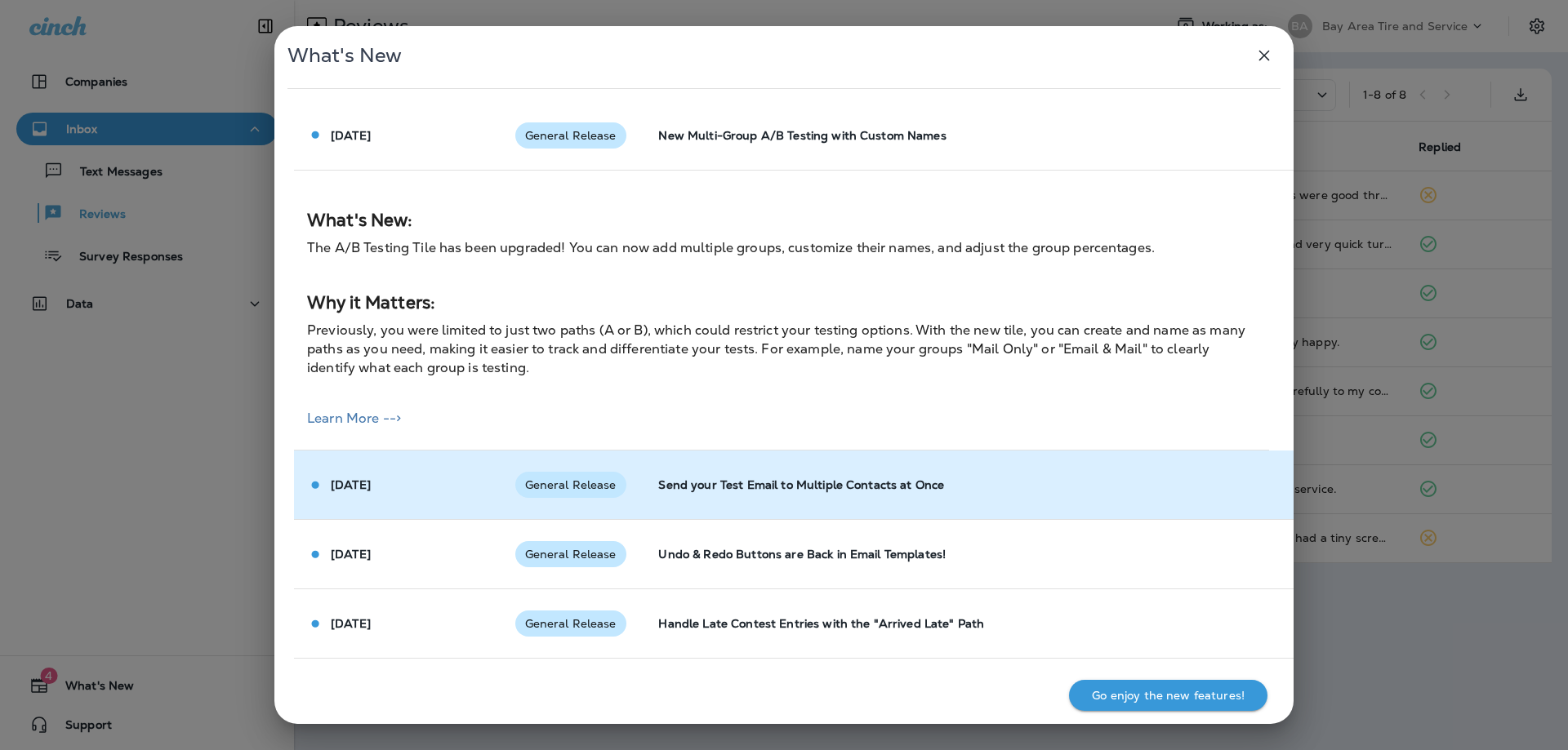
scroll to position [6024, 0]
click at [573, 477] on span "General Release" at bounding box center [571, 483] width 111 height 13
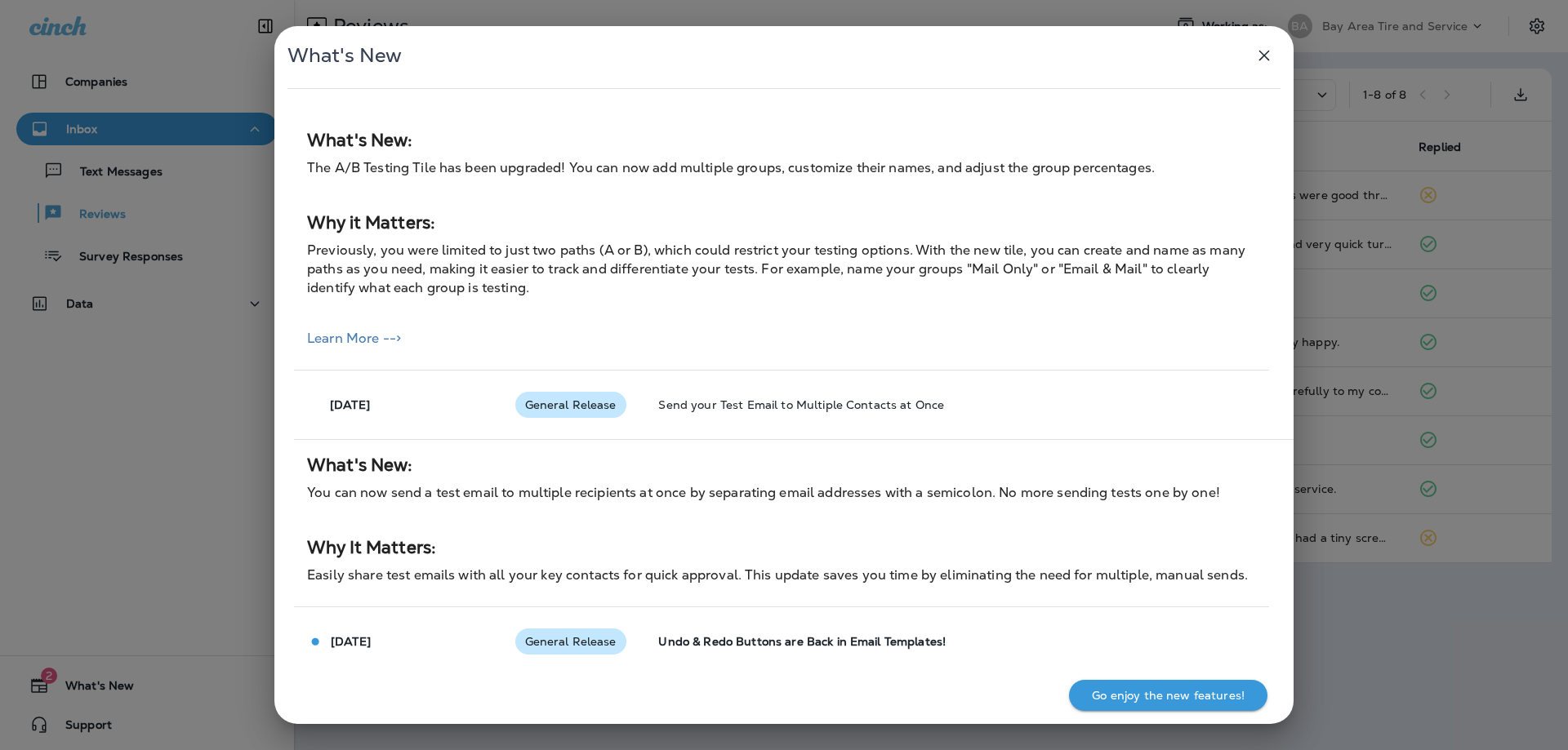
scroll to position [6191, 0]
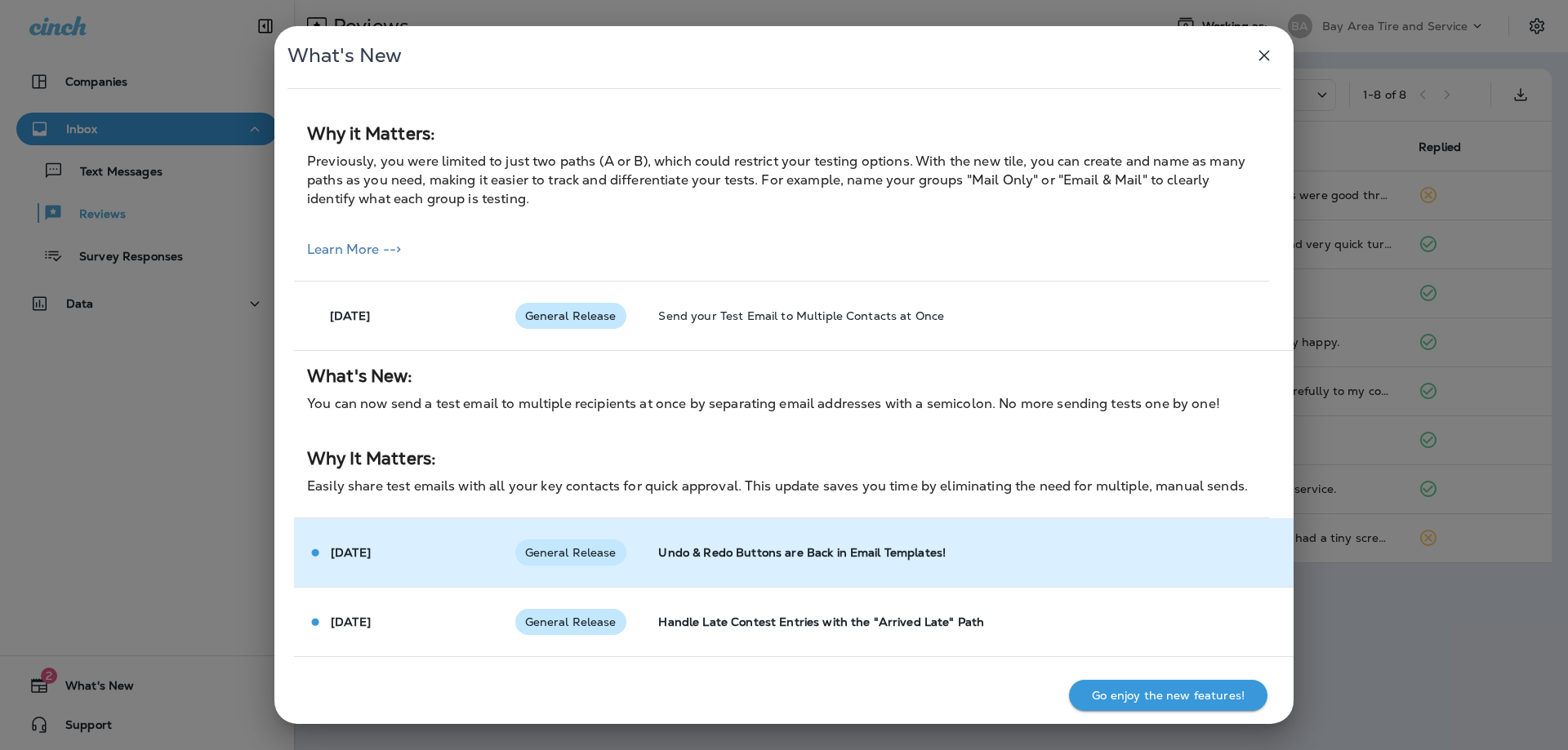
click at [577, 540] on div "General Release" at bounding box center [571, 553] width 111 height 26
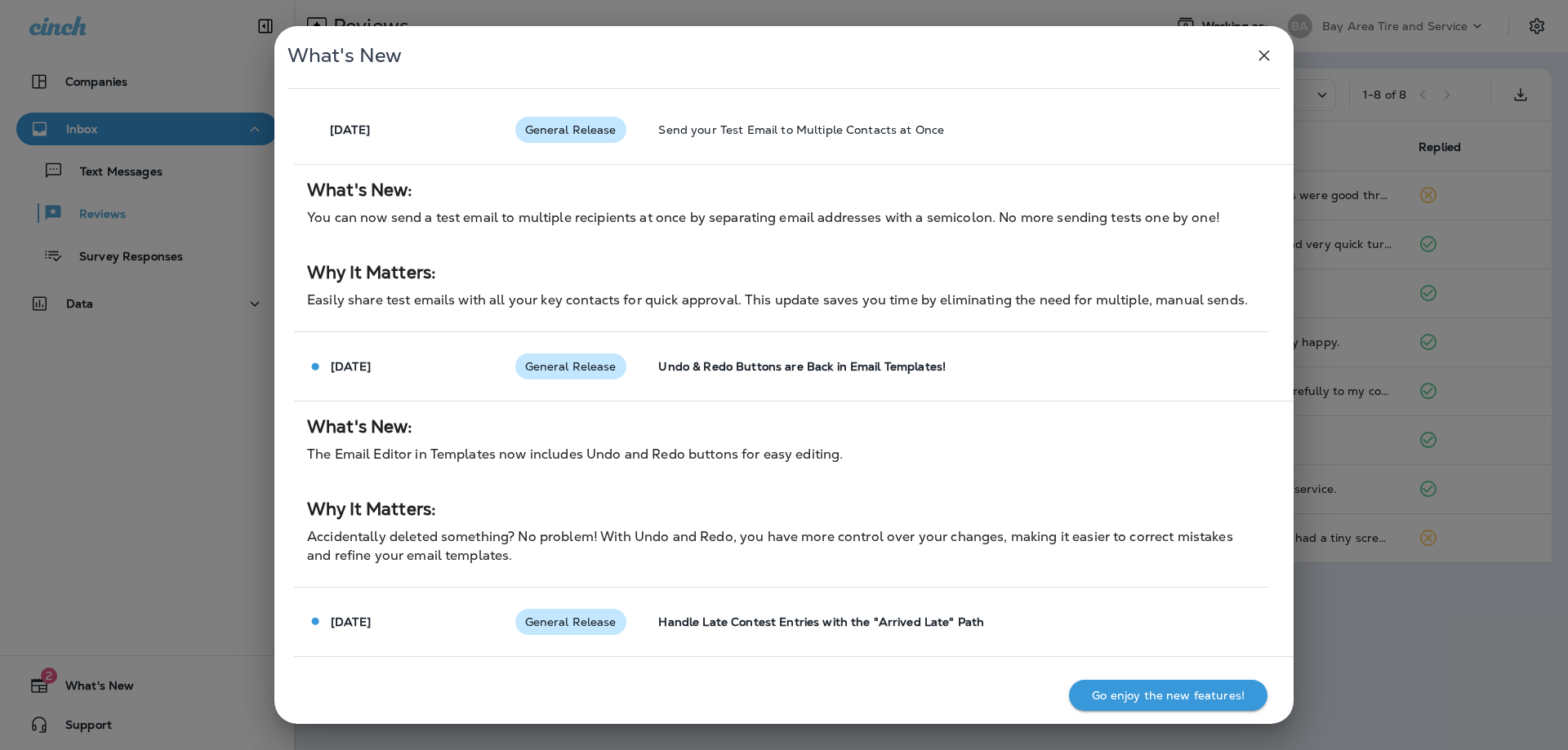
scroll to position [6378, 0]
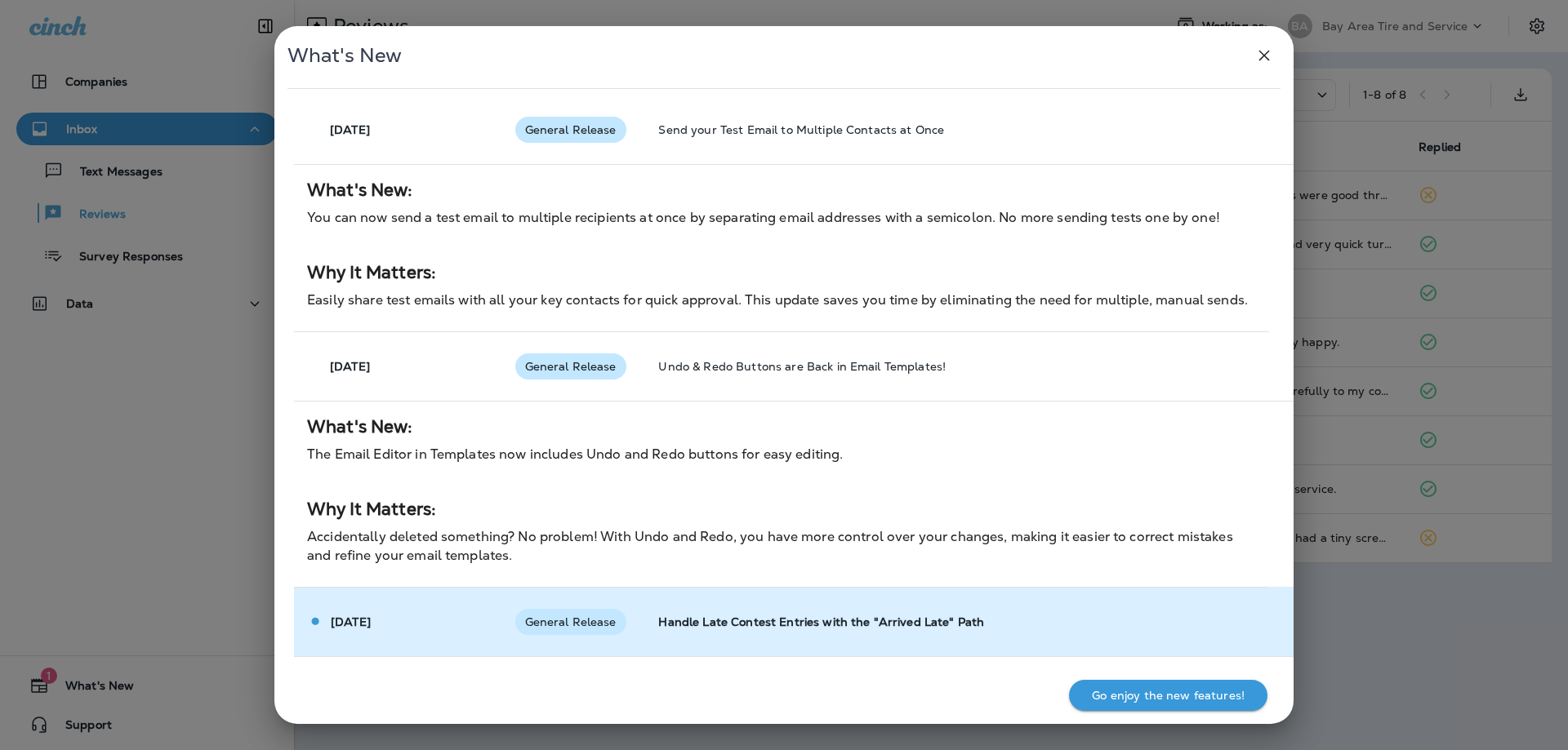
click at [566, 615] on span "General Release" at bounding box center [571, 621] width 111 height 13
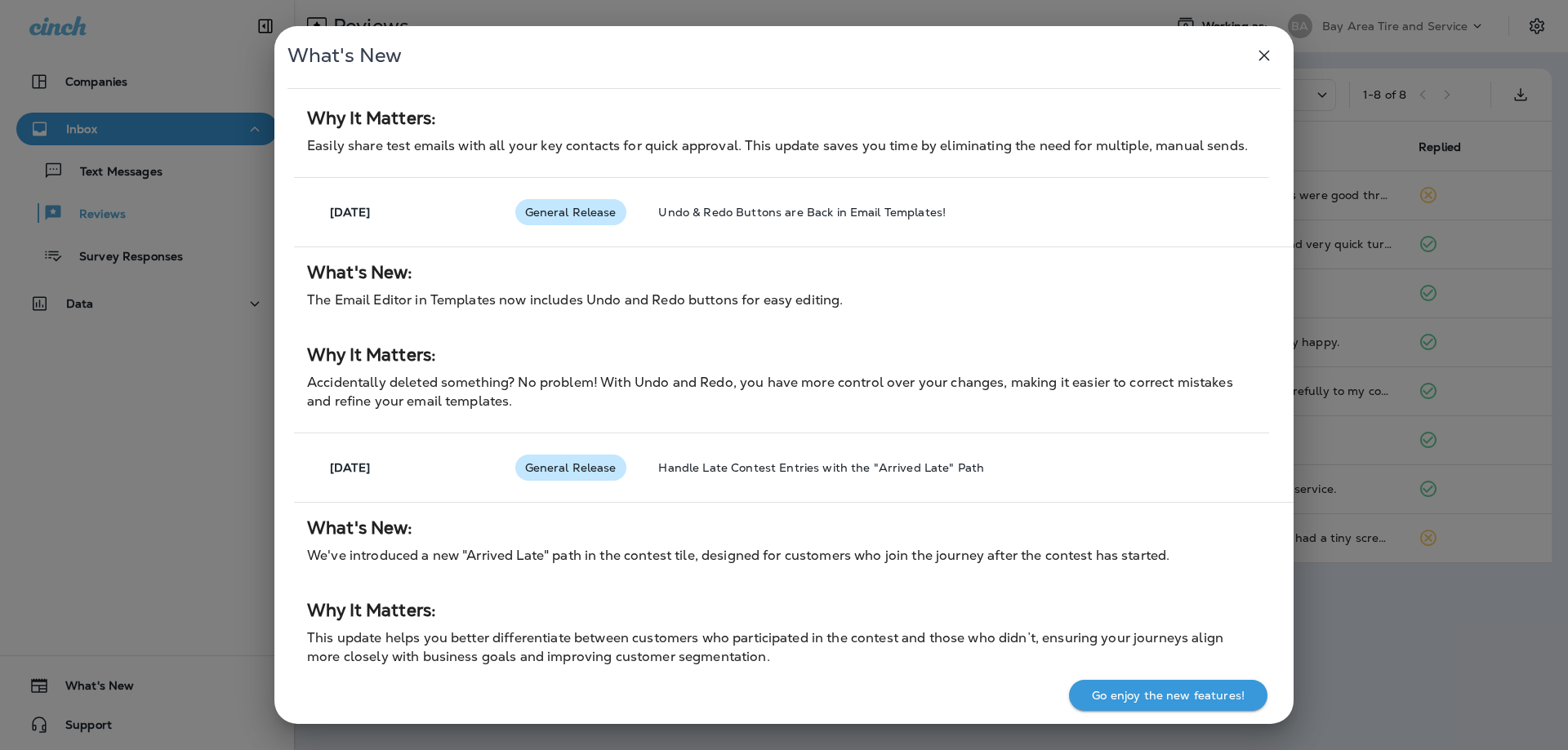
scroll to position [6564, 0]
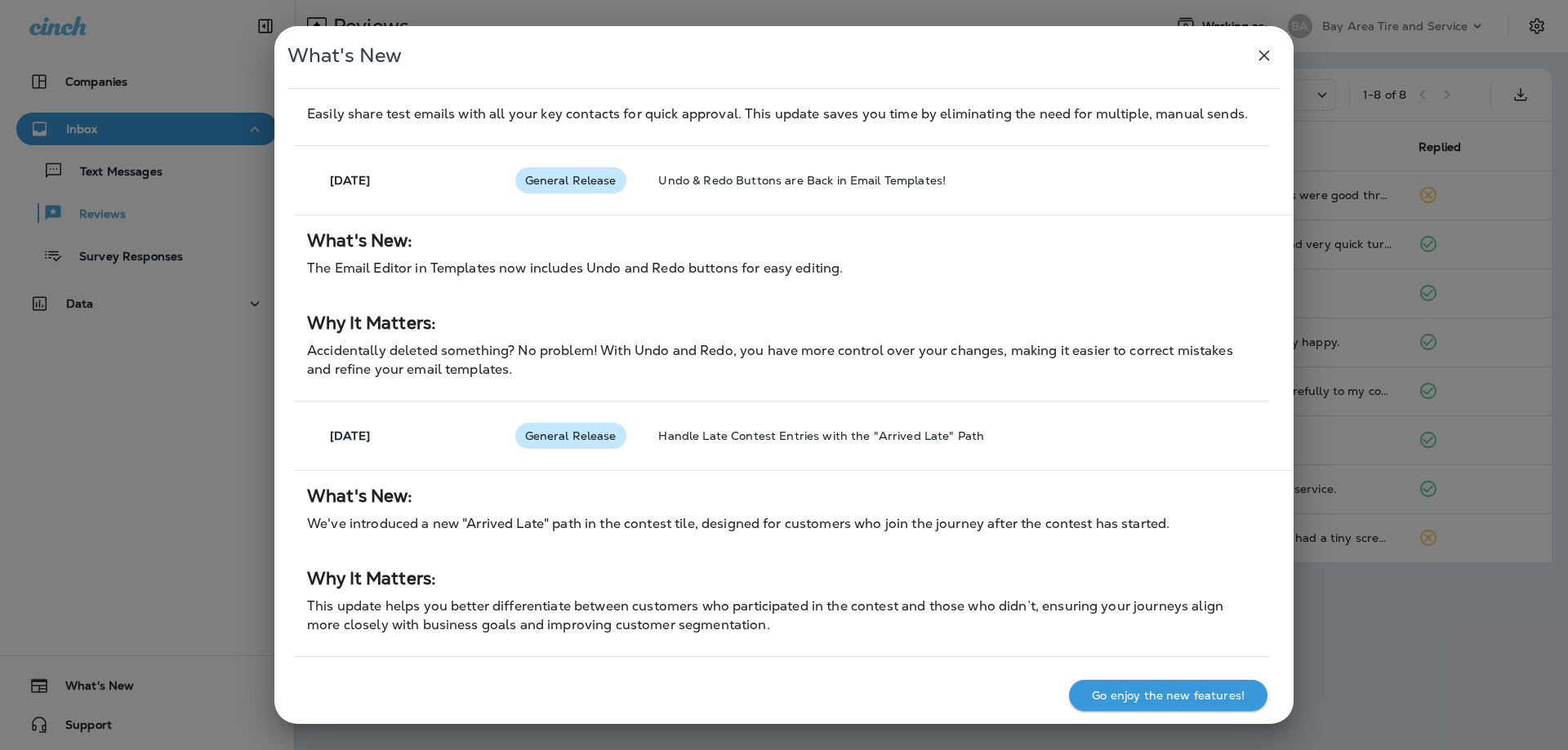
click at [1270, 58] on icon "button" at bounding box center [1264, 55] width 19 height 19
